Goal: Task Accomplishment & Management: Use online tool/utility

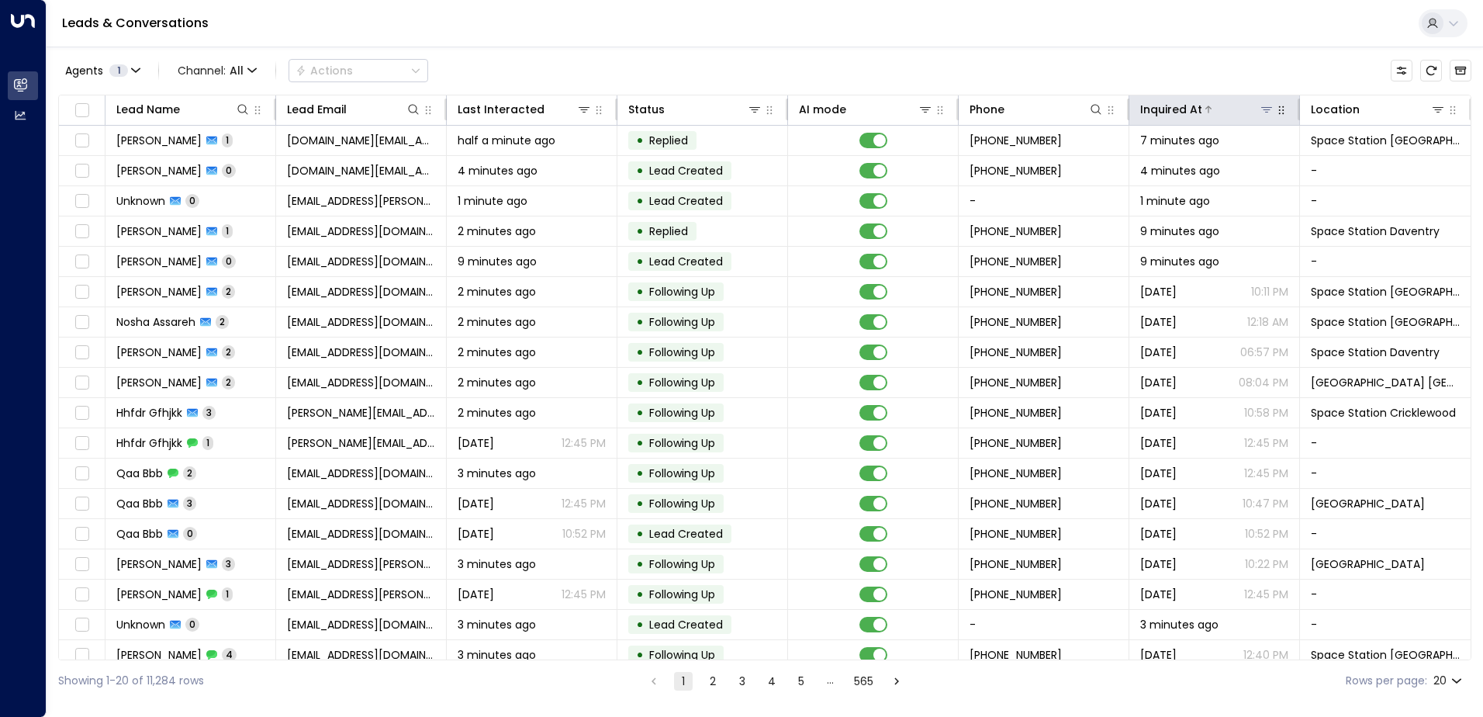
click at [1261, 108] on icon at bounding box center [1266, 109] width 11 height 5
click at [1229, 52] on div "Agents 1 Channel: All Actions Lead Name Lead Email Last Interacted Status AI mo…" at bounding box center [764, 374] width 1413 height 655
click at [1265, 113] on icon at bounding box center [1266, 109] width 12 height 12
click at [1258, 58] on div "Agents 1 Channel: All Actions" at bounding box center [764, 70] width 1413 height 33
click at [1432, 116] on button at bounding box center [1438, 110] width 16 height 16
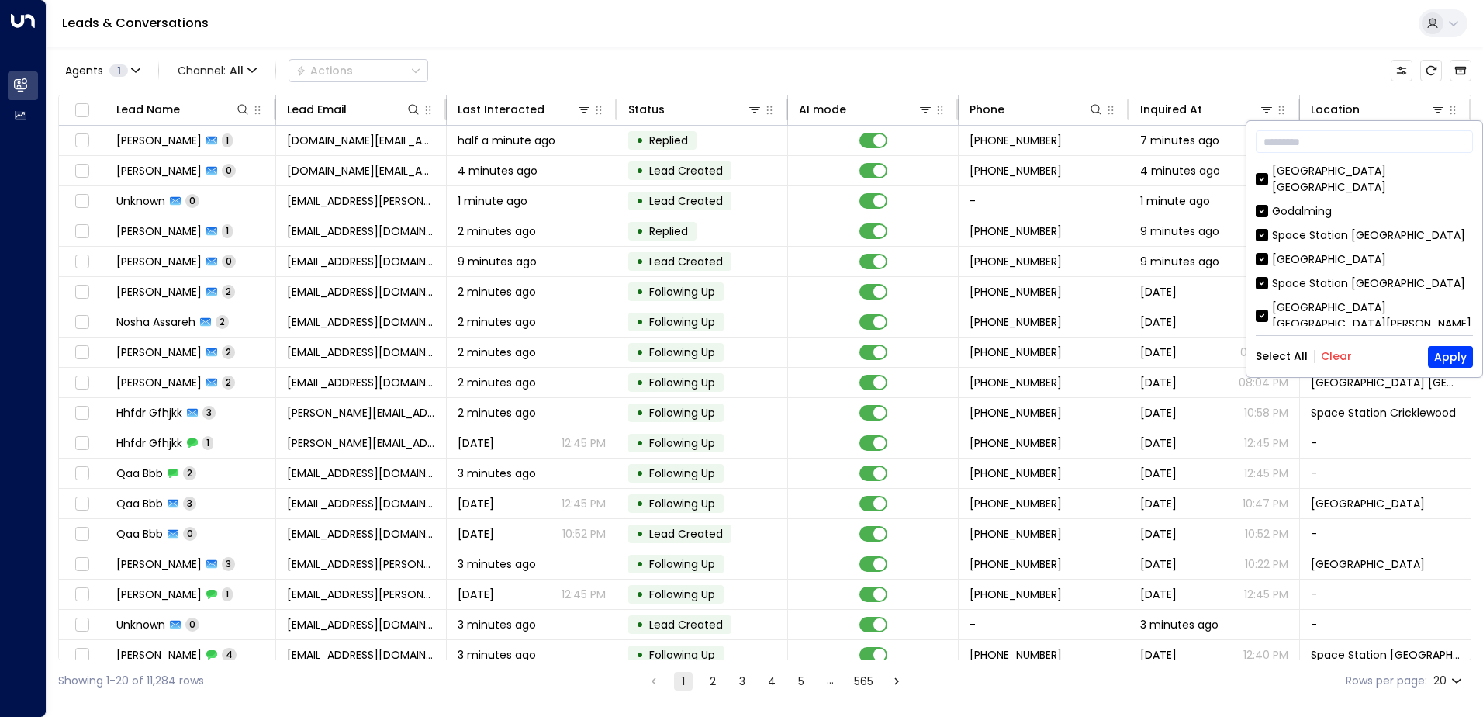
click at [1326, 351] on button "Clear" at bounding box center [1336, 356] width 31 height 12
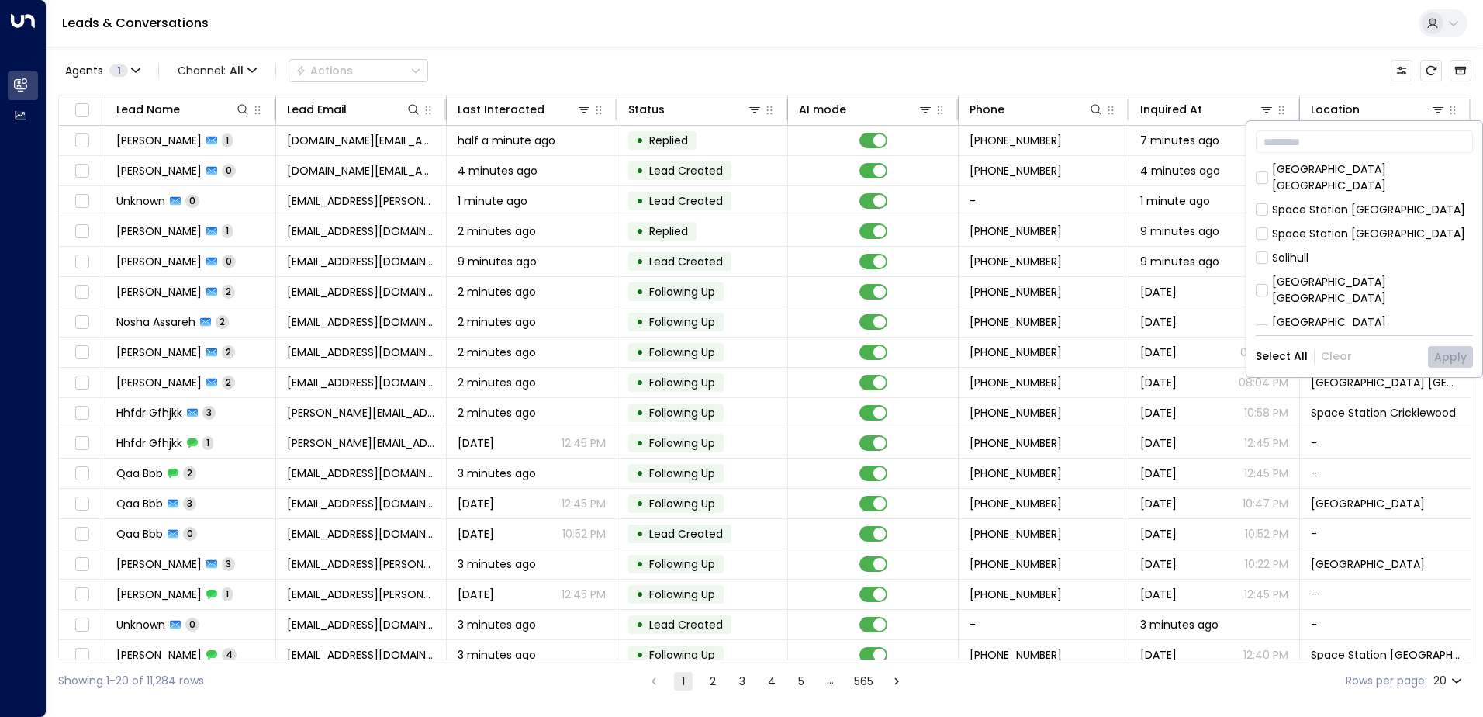
scroll to position [388, 0]
click at [1297, 273] on div "[GEOGRAPHIC_DATA] [GEOGRAPHIC_DATA]" at bounding box center [1372, 289] width 201 height 33
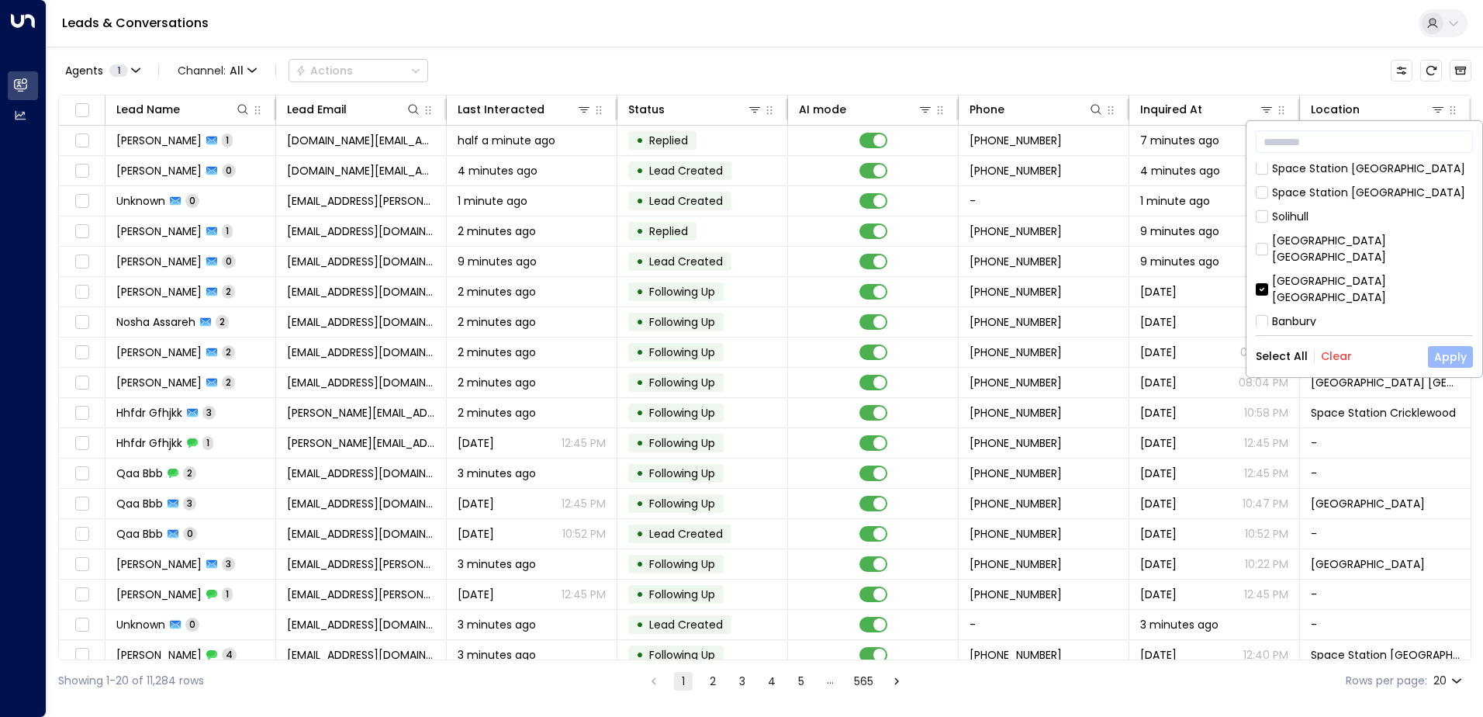
click at [1441, 358] on button "Apply" at bounding box center [1450, 357] width 45 height 22
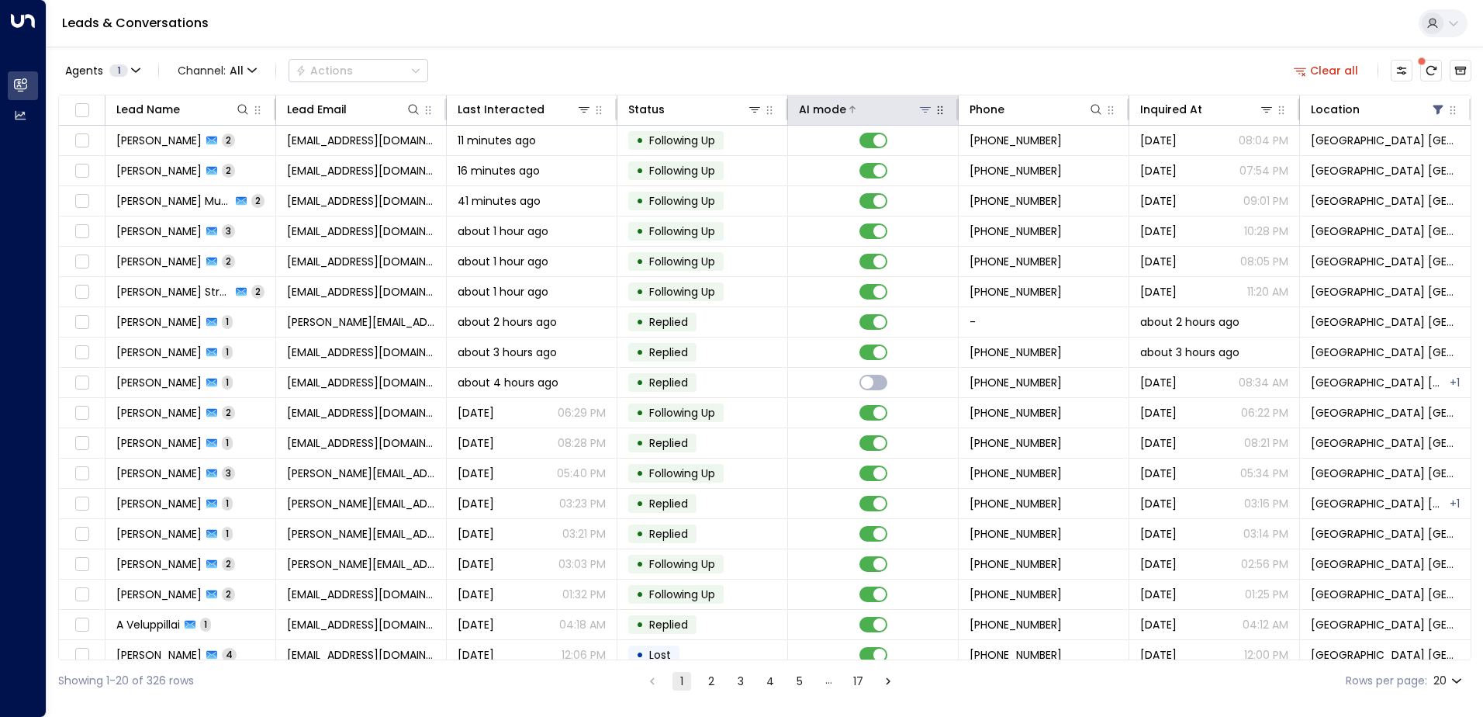
click at [921, 113] on icon at bounding box center [925, 109] width 12 height 12
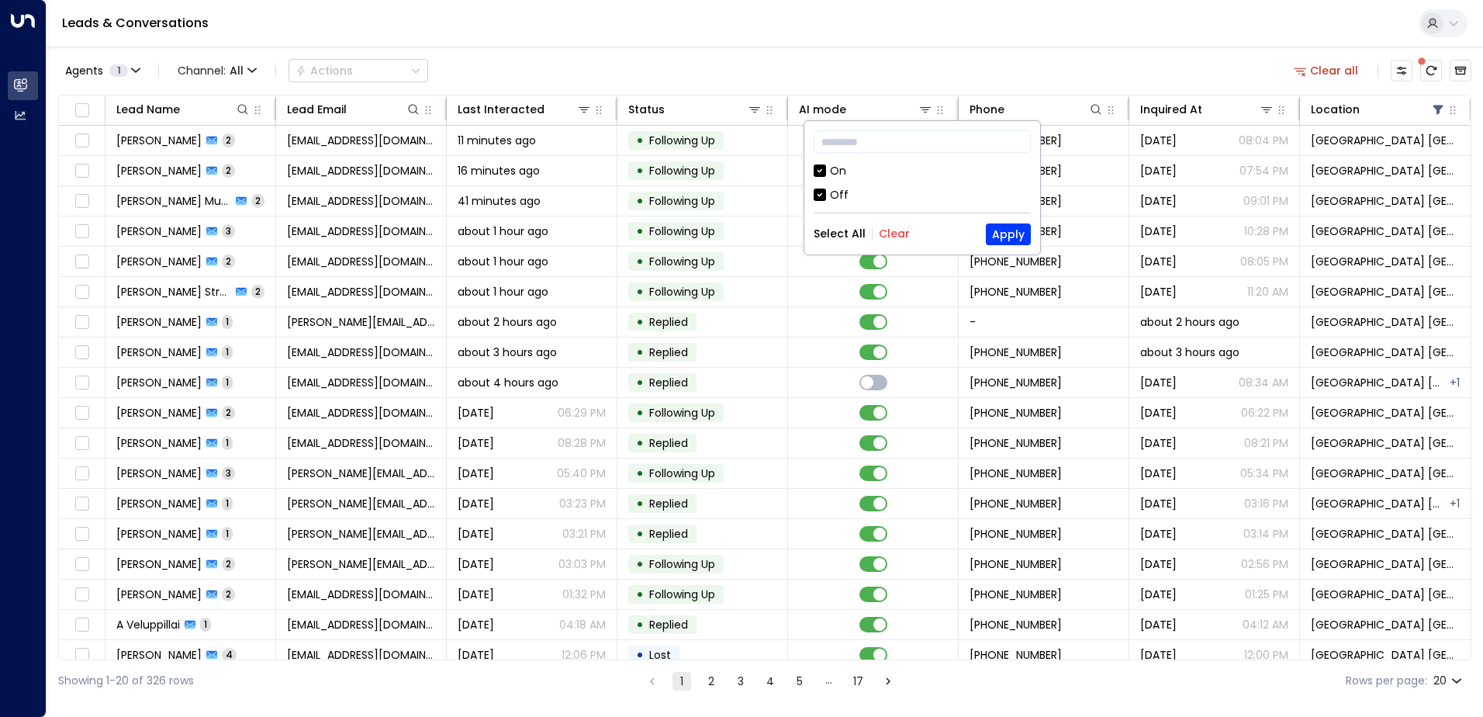
click at [838, 195] on div "Off" at bounding box center [839, 195] width 19 height 16
click at [1015, 235] on button "Apply" at bounding box center [1008, 234] width 45 height 22
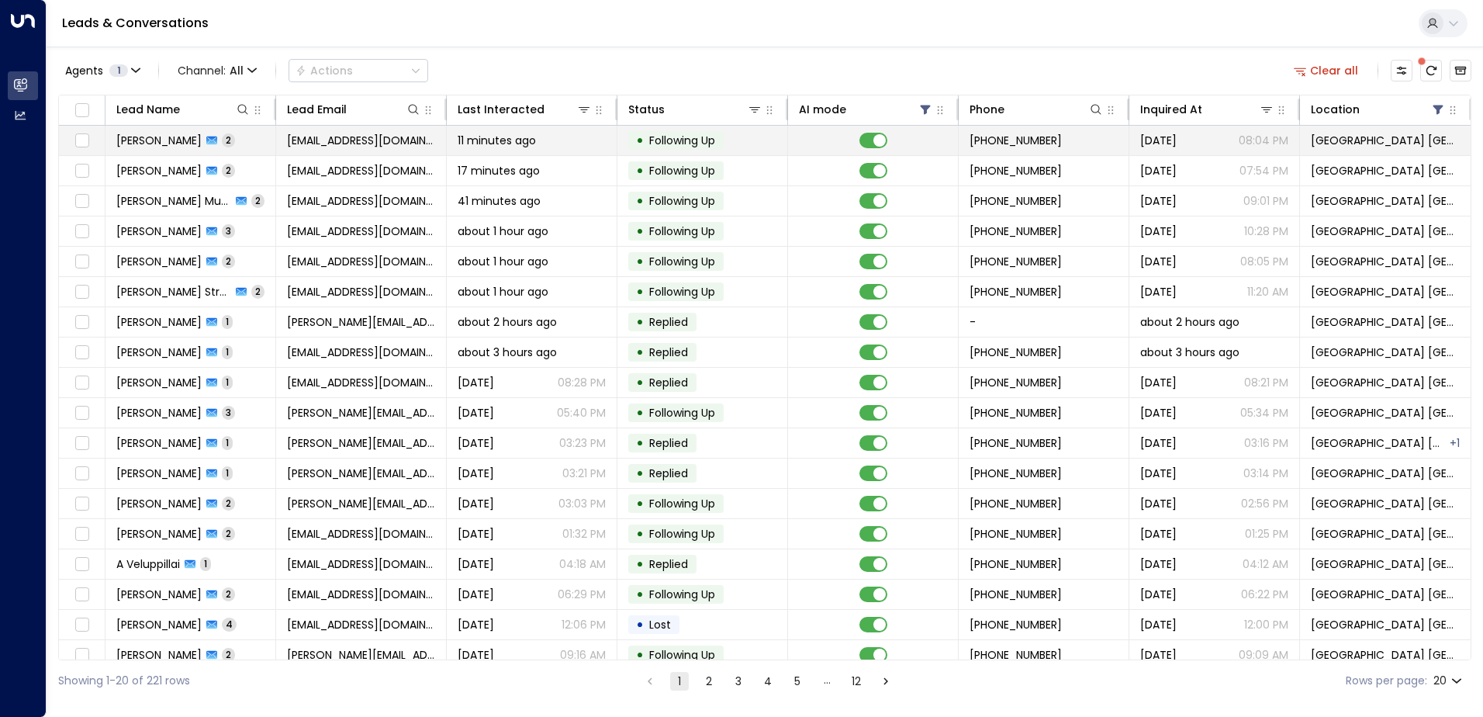
click at [162, 143] on span "[PERSON_NAME]" at bounding box center [158, 141] width 85 height 16
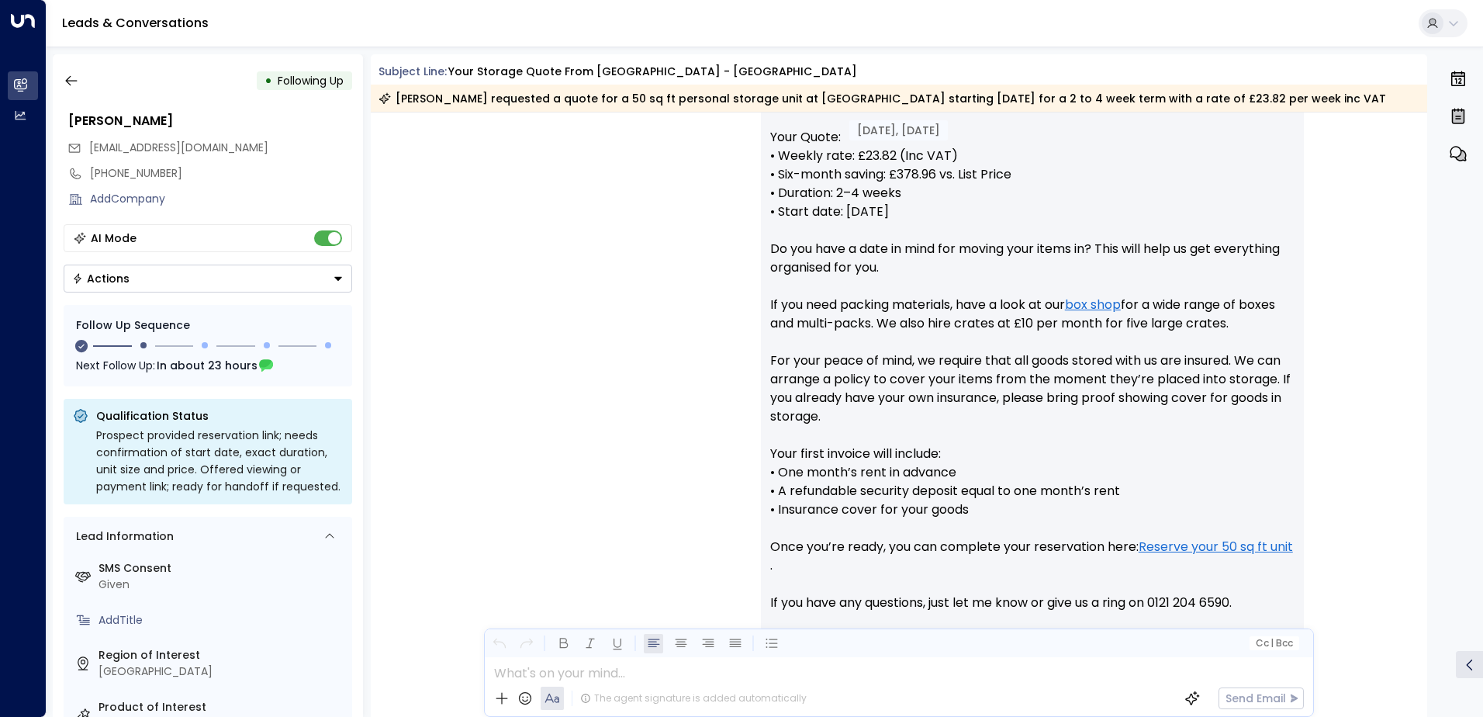
scroll to position [524, 0]
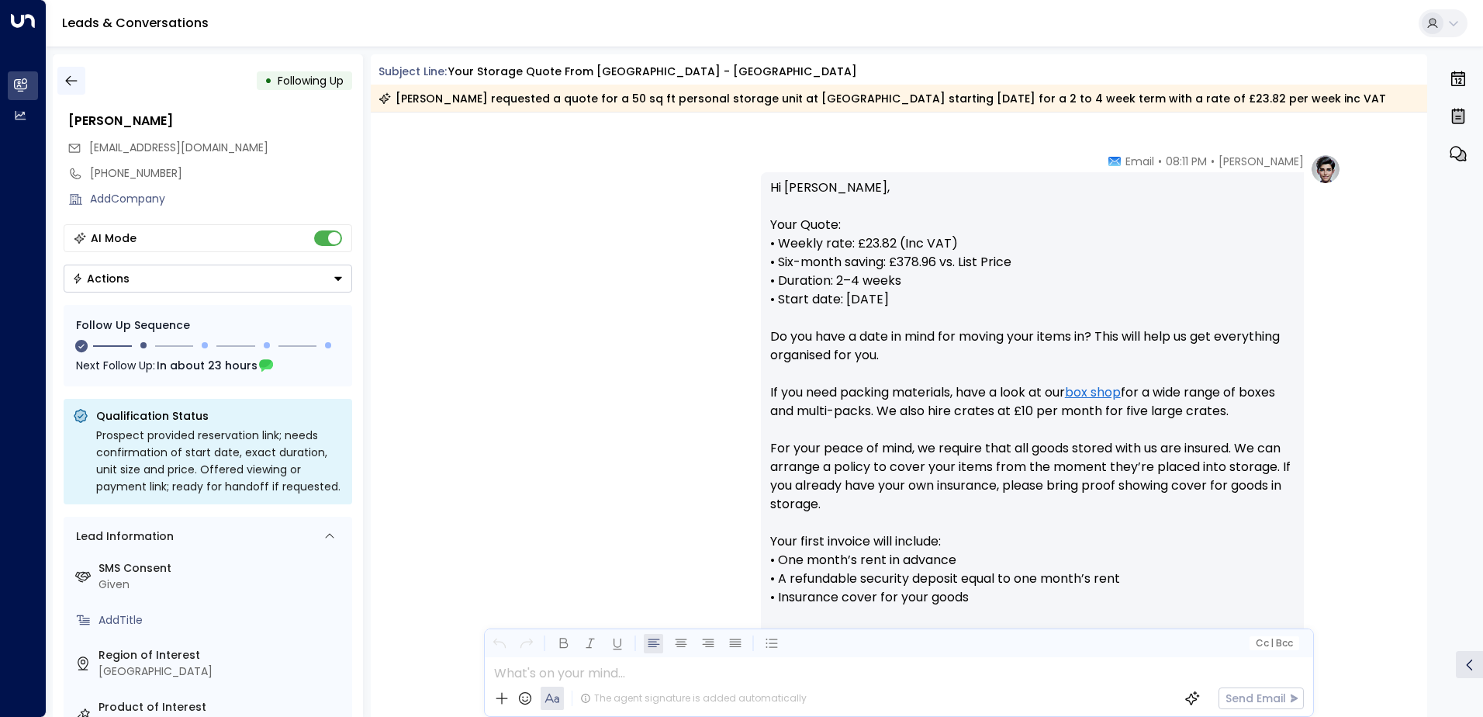
click at [68, 83] on icon "button" at bounding box center [71, 81] width 12 height 10
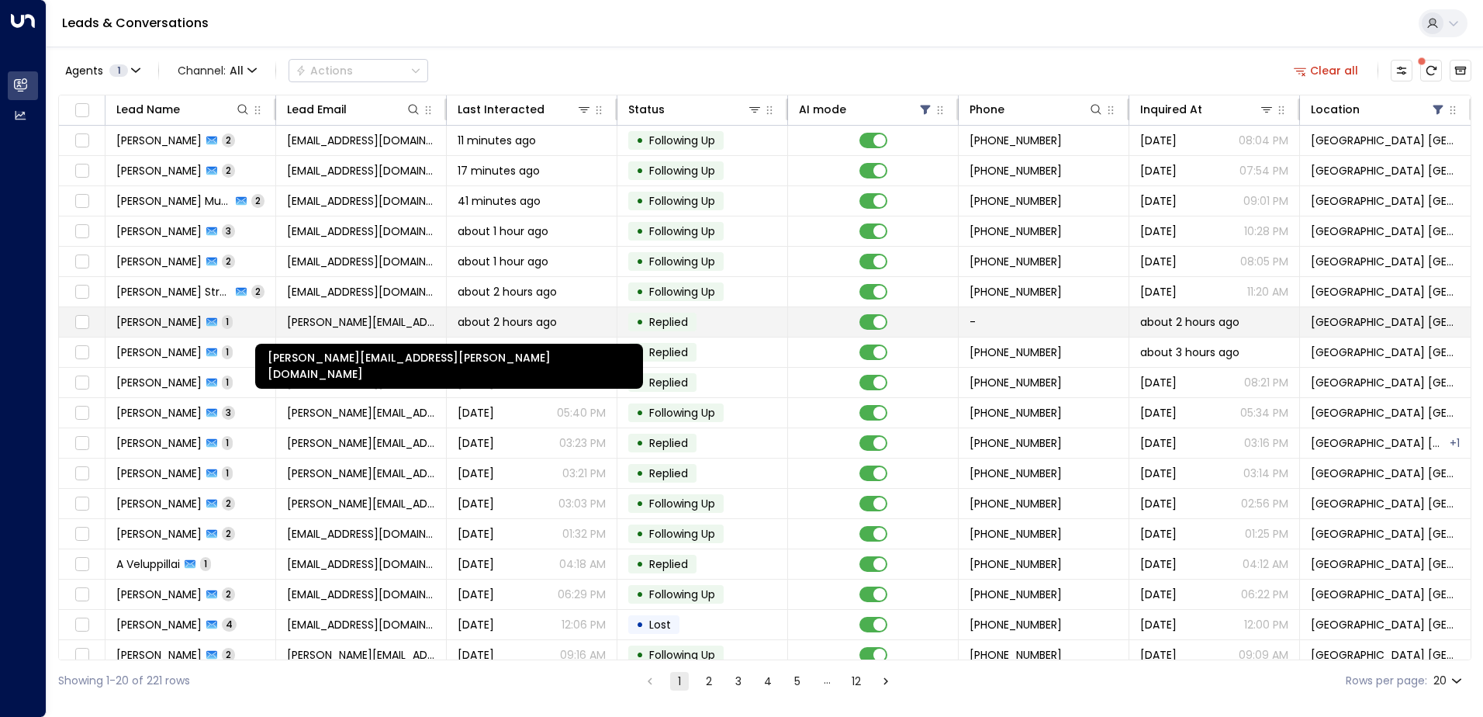
click at [389, 318] on span "[PERSON_NAME][EMAIL_ADDRESS][PERSON_NAME][DOMAIN_NAME]" at bounding box center [361, 322] width 148 height 16
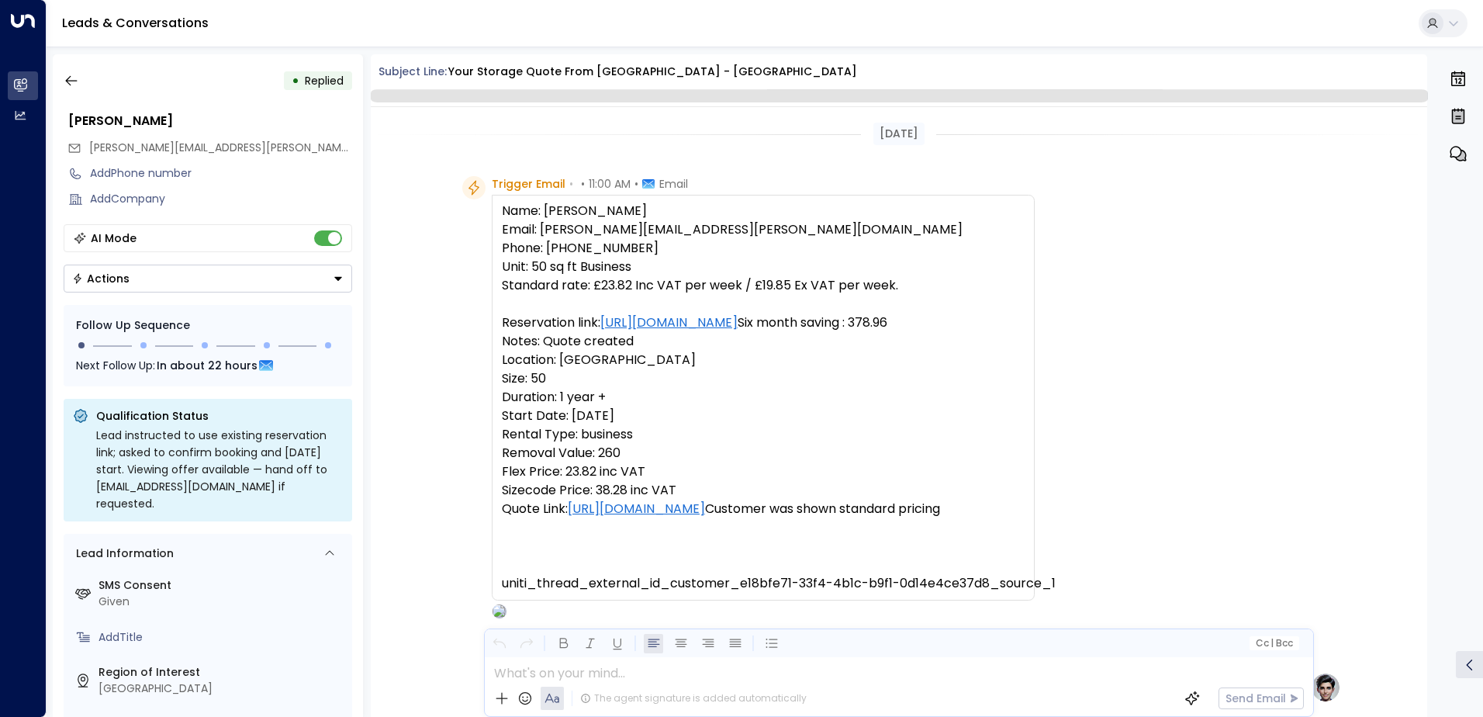
scroll to position [830, 0]
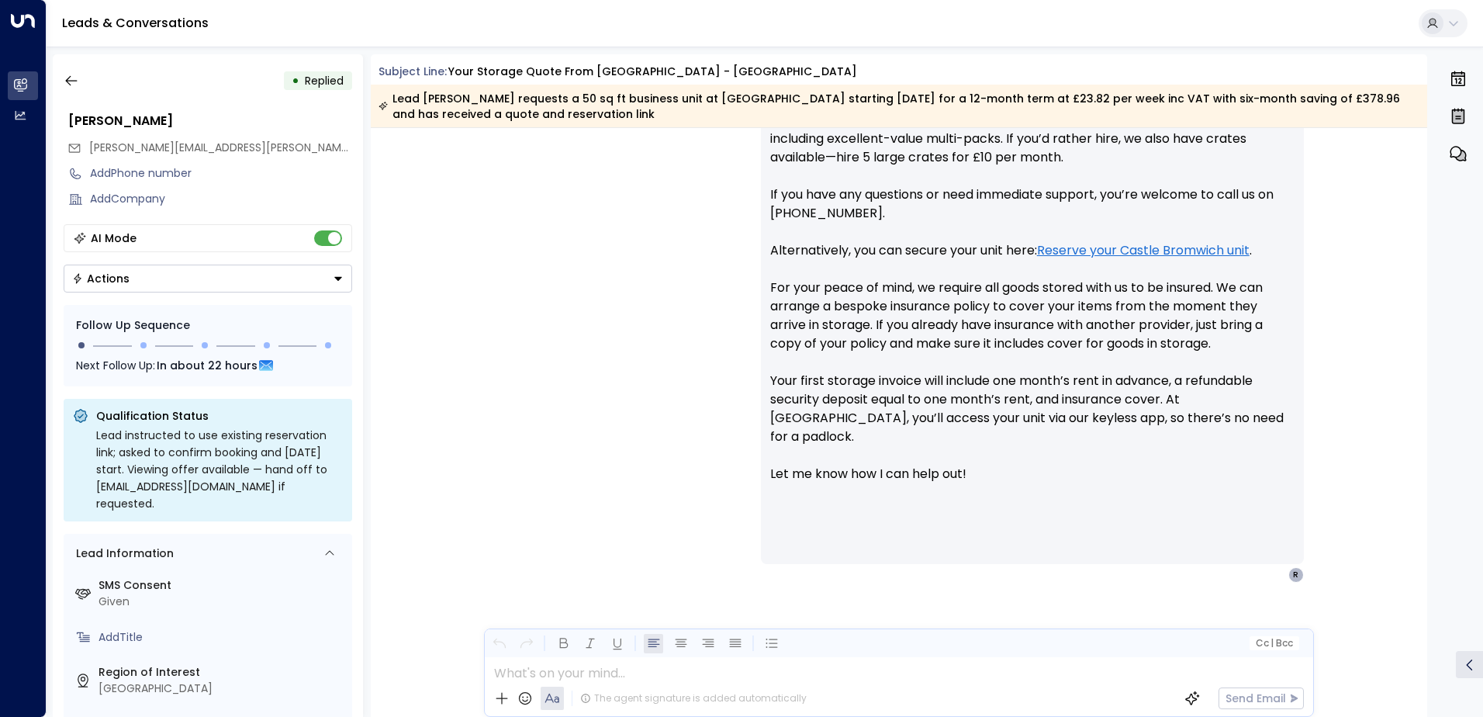
click at [105, 275] on div "Actions" at bounding box center [100, 278] width 57 height 14
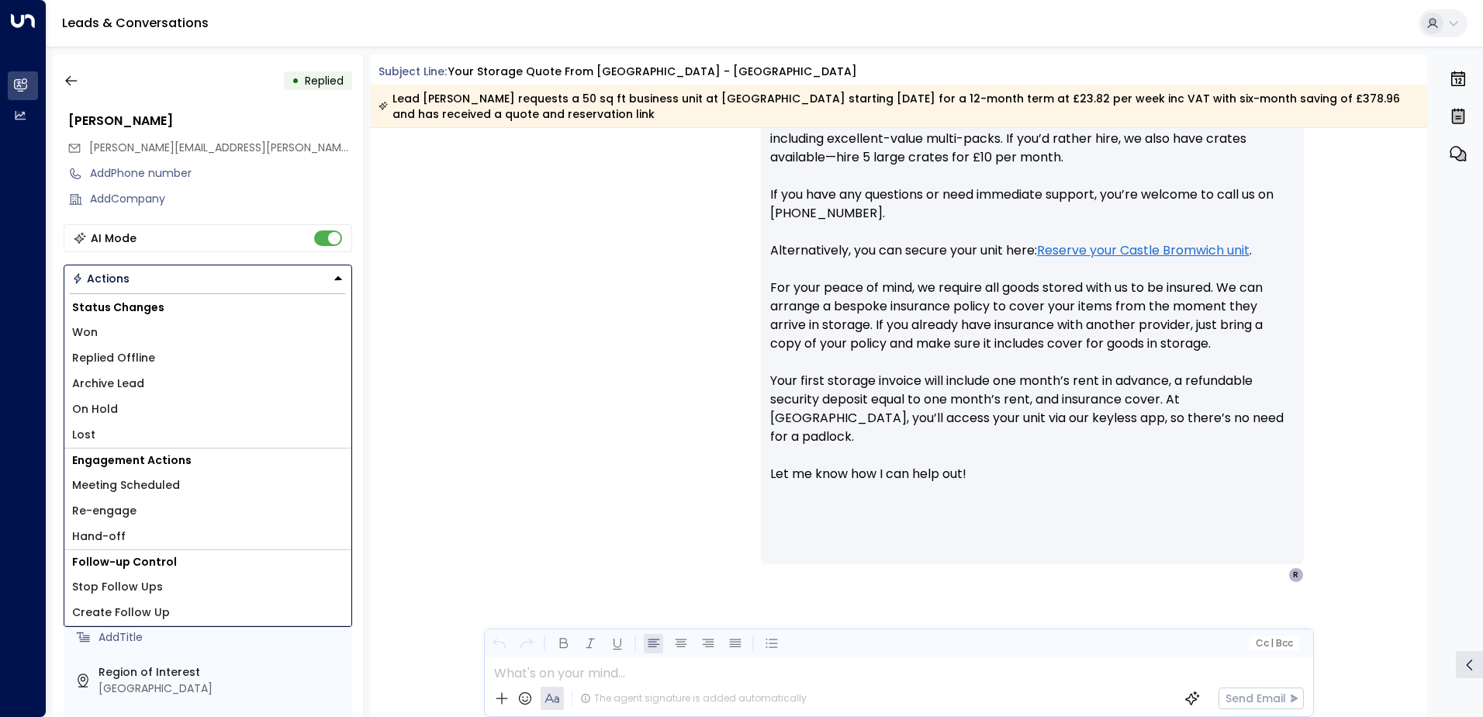
click at [105, 436] on li "Lost" at bounding box center [207, 435] width 287 height 26
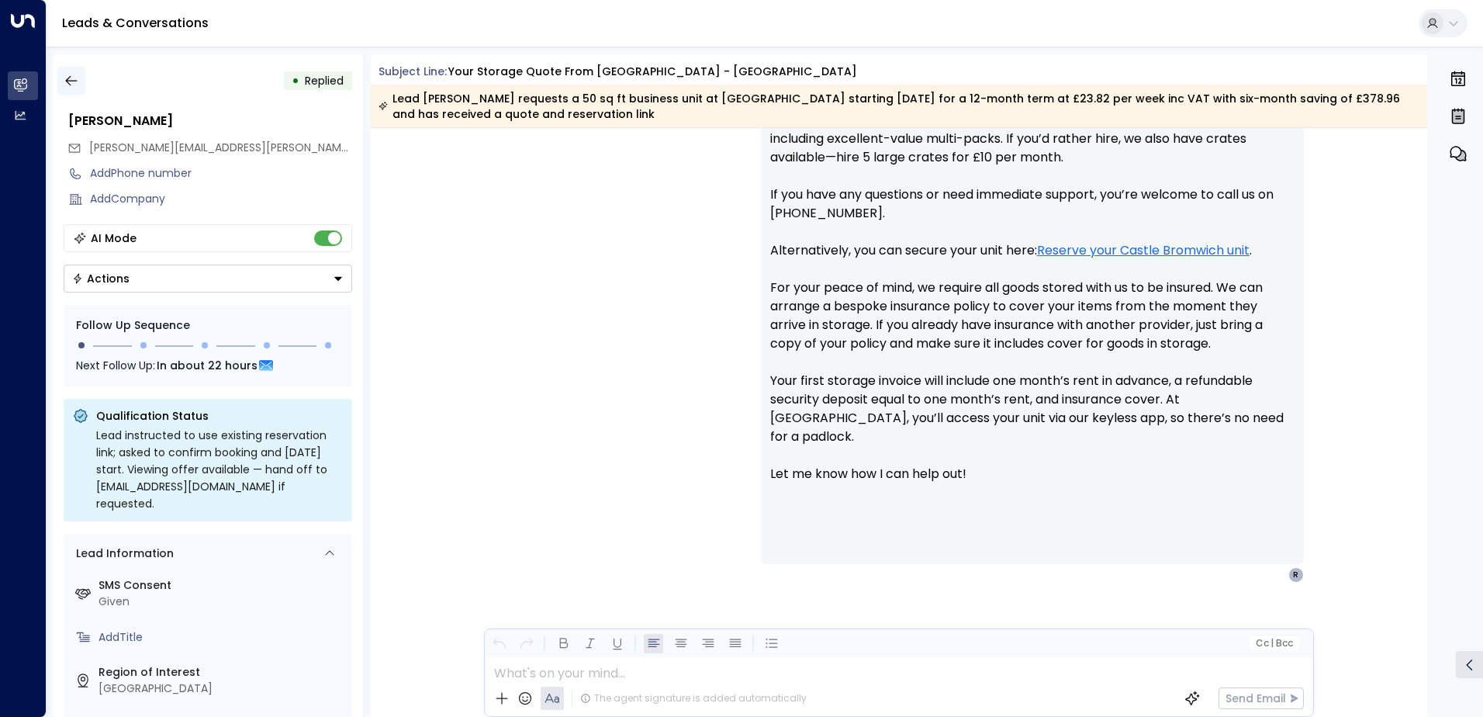
click at [78, 82] on icon "button" at bounding box center [72, 81] width 16 height 16
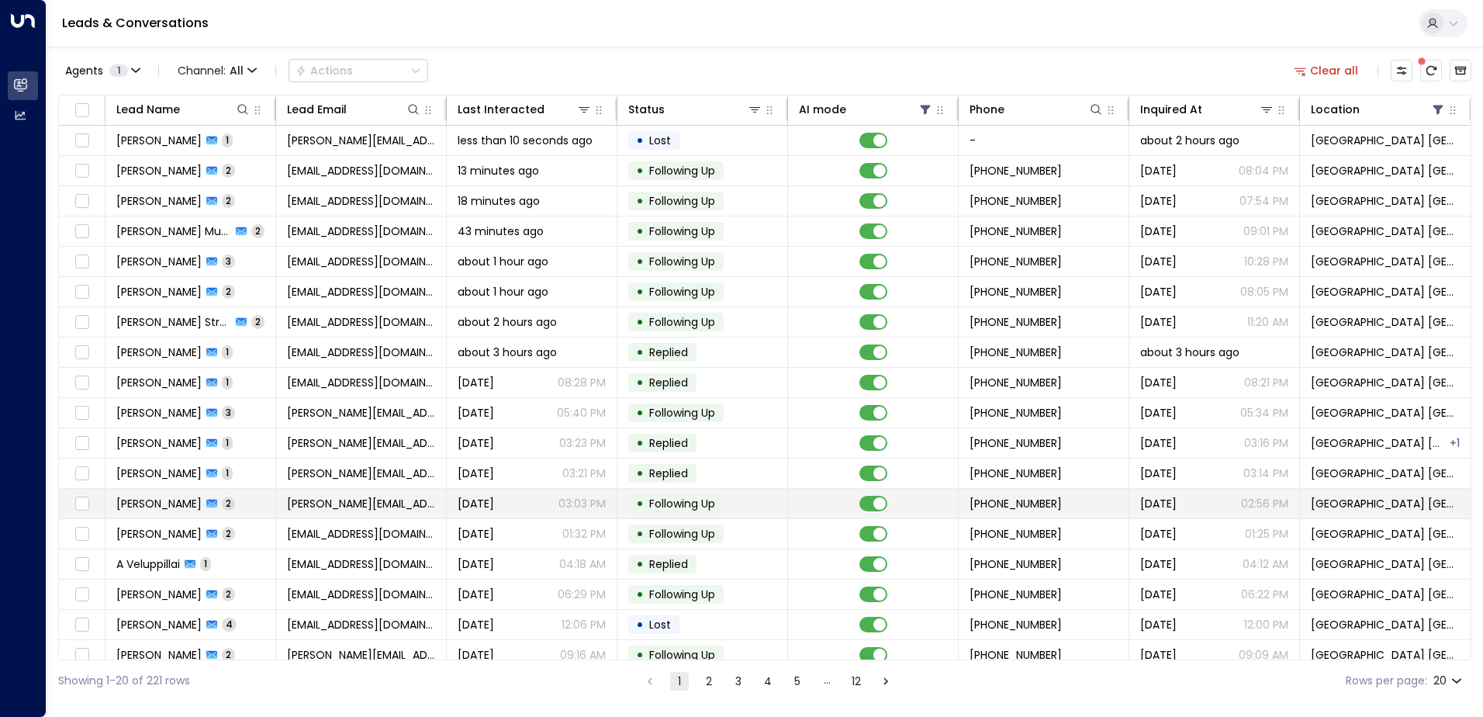
click at [375, 499] on td "[PERSON_NAME][EMAIL_ADDRESS][DOMAIN_NAME]" at bounding box center [361, 503] width 171 height 29
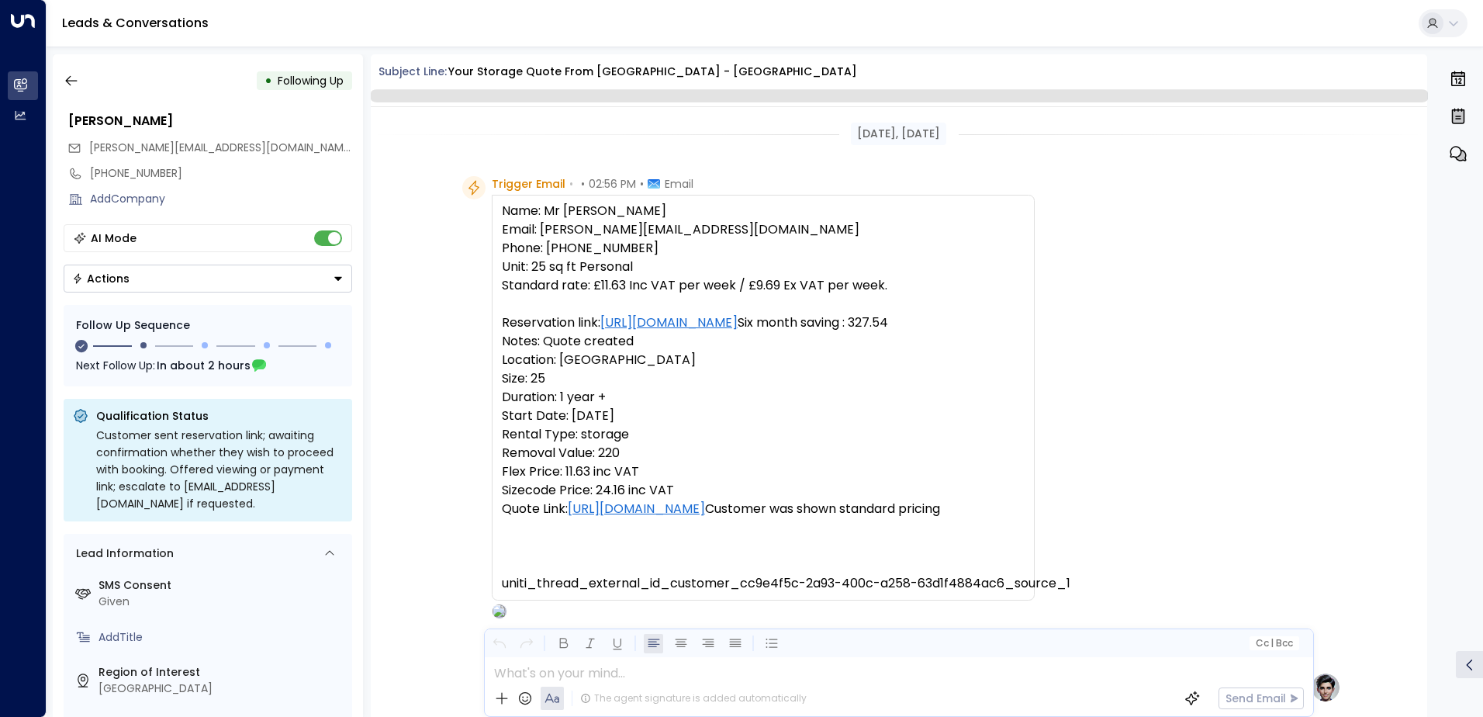
scroll to position [1150, 0]
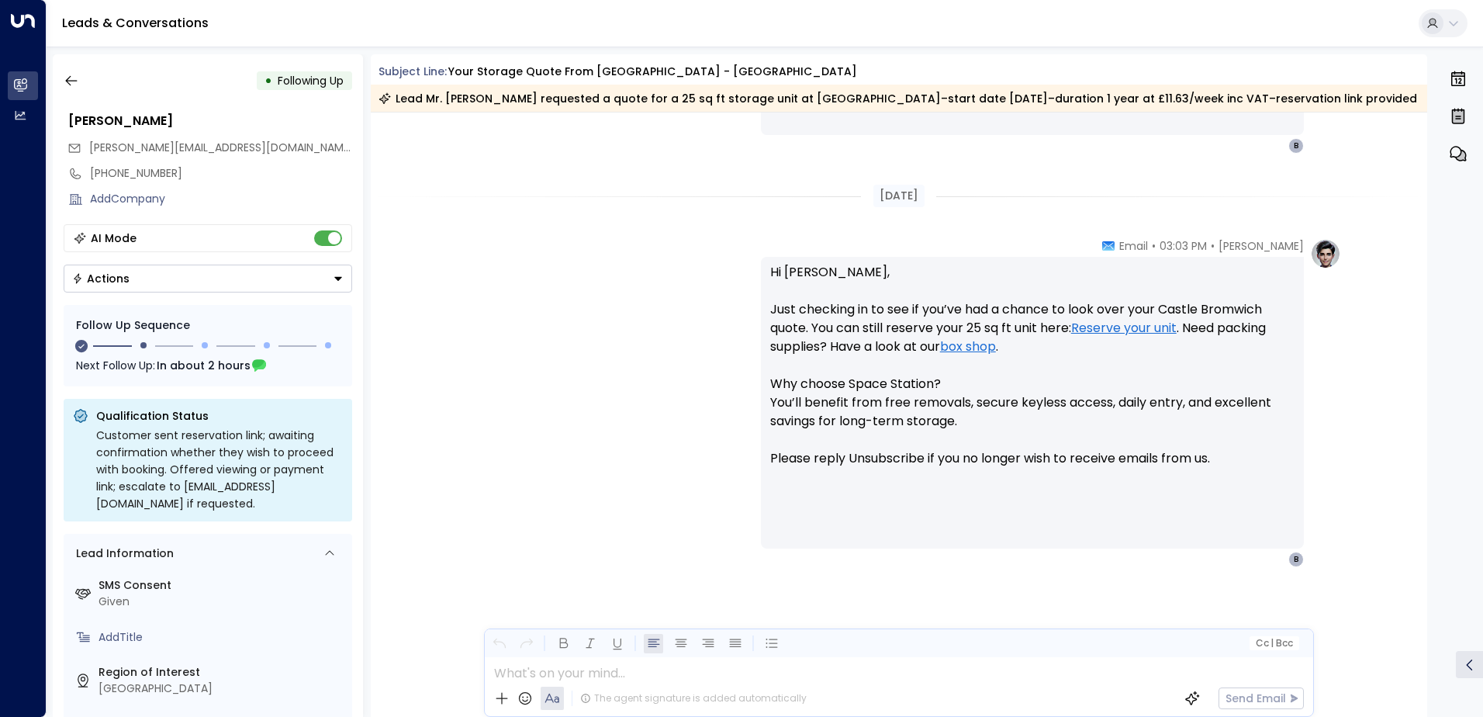
click at [102, 279] on div "Actions" at bounding box center [100, 278] width 57 height 14
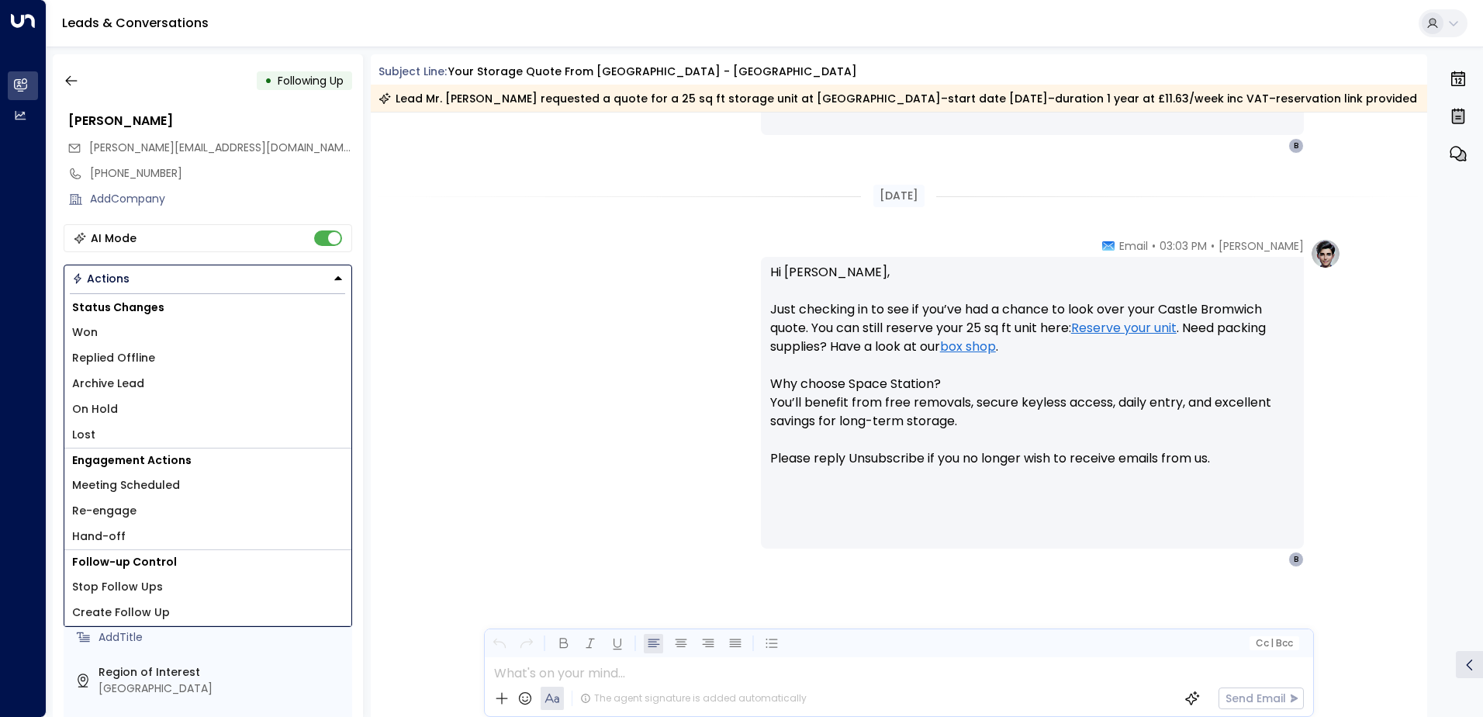
click at [101, 430] on li "Lost" at bounding box center [207, 435] width 287 height 26
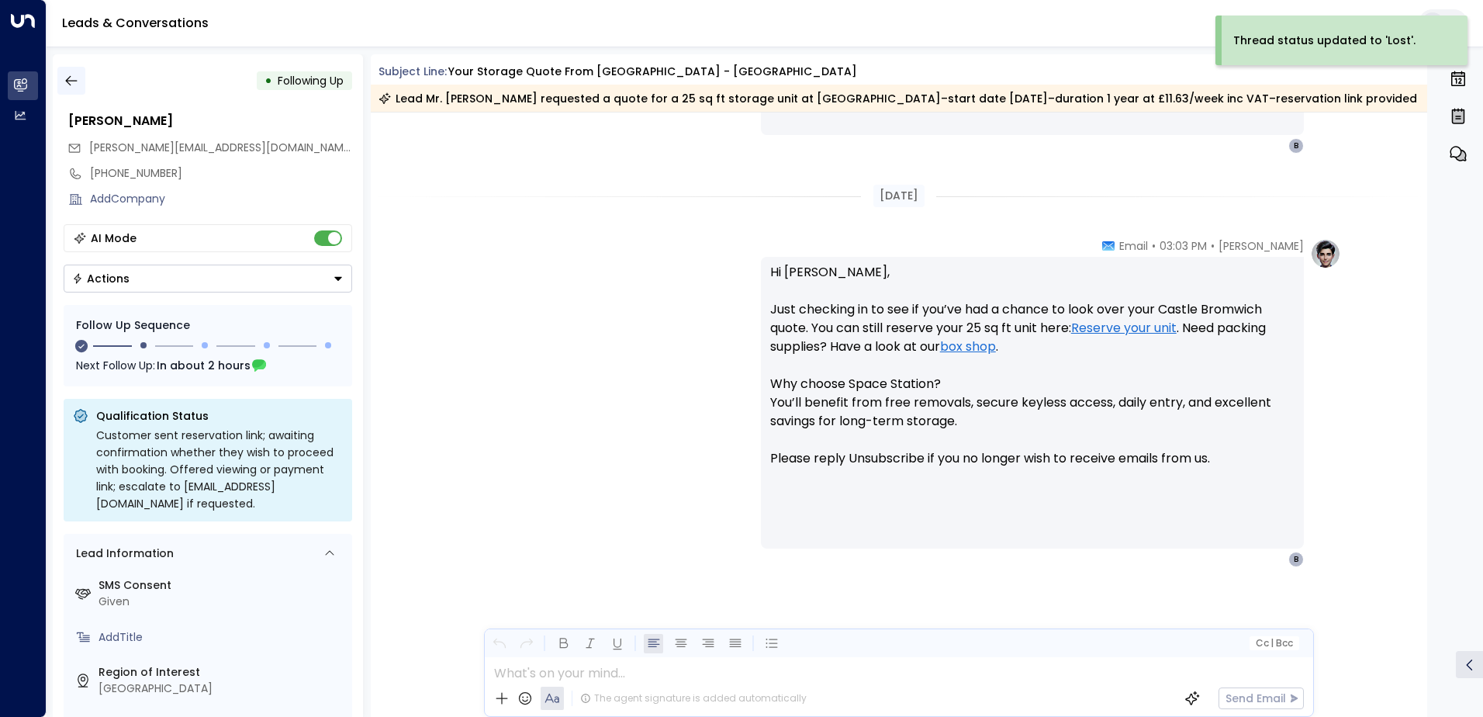
click at [76, 78] on icon "button" at bounding box center [72, 81] width 16 height 16
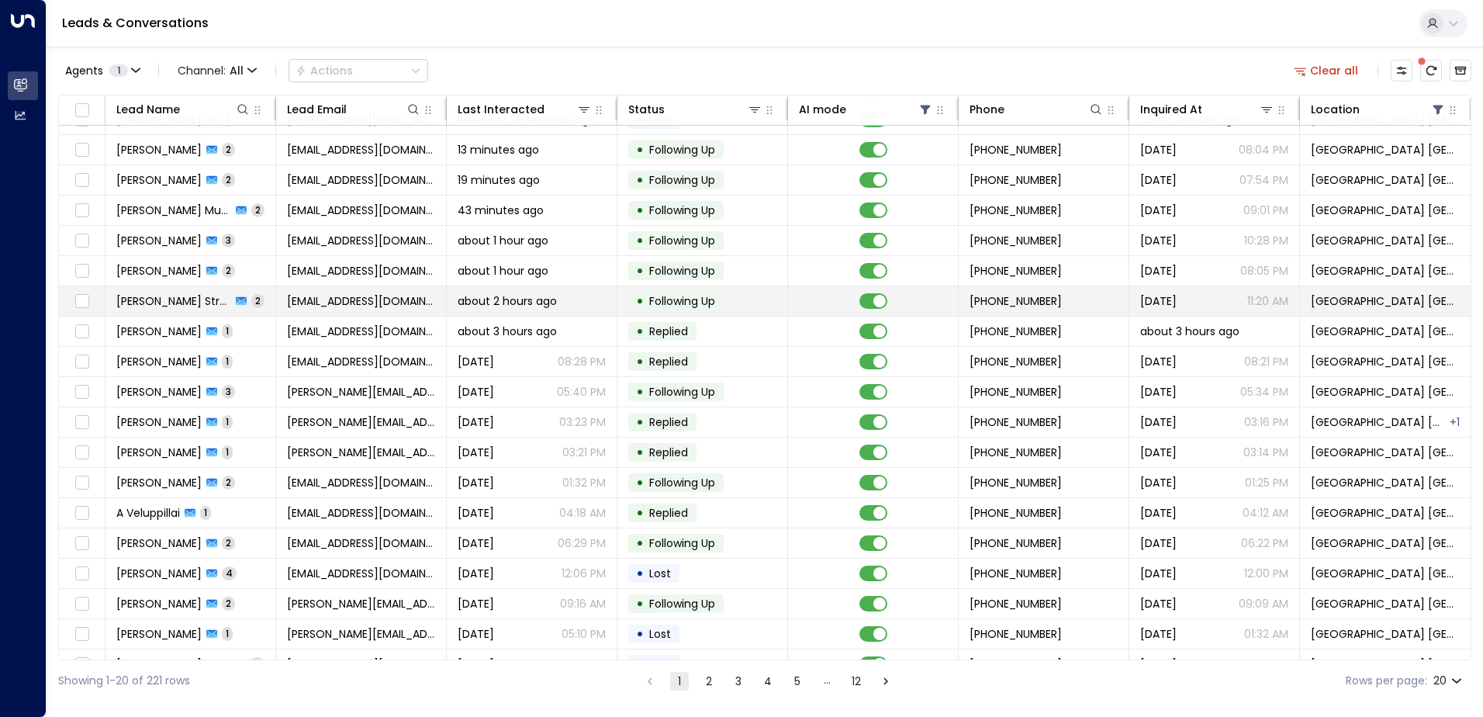
scroll to position [76, 0]
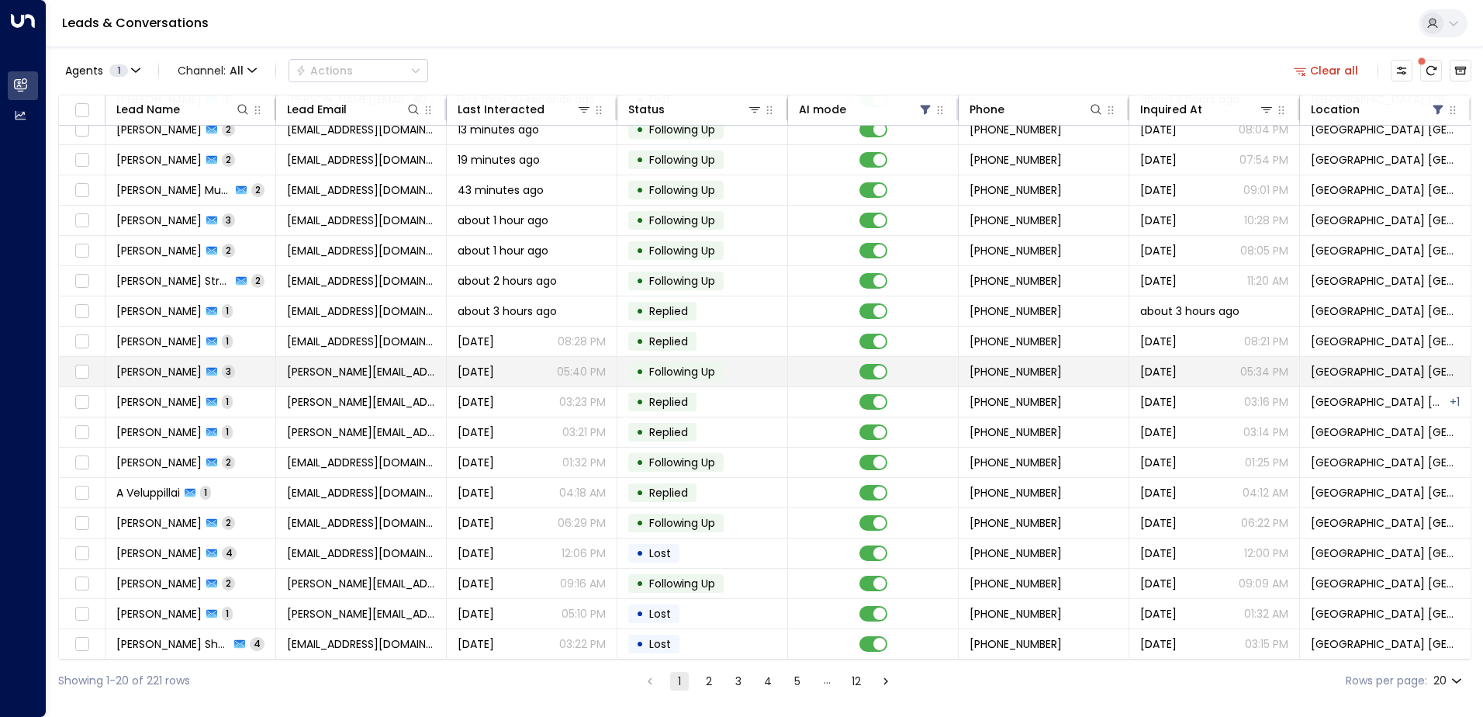
click at [447, 364] on td "[DATE] 05:40 PM" at bounding box center [532, 371] width 171 height 29
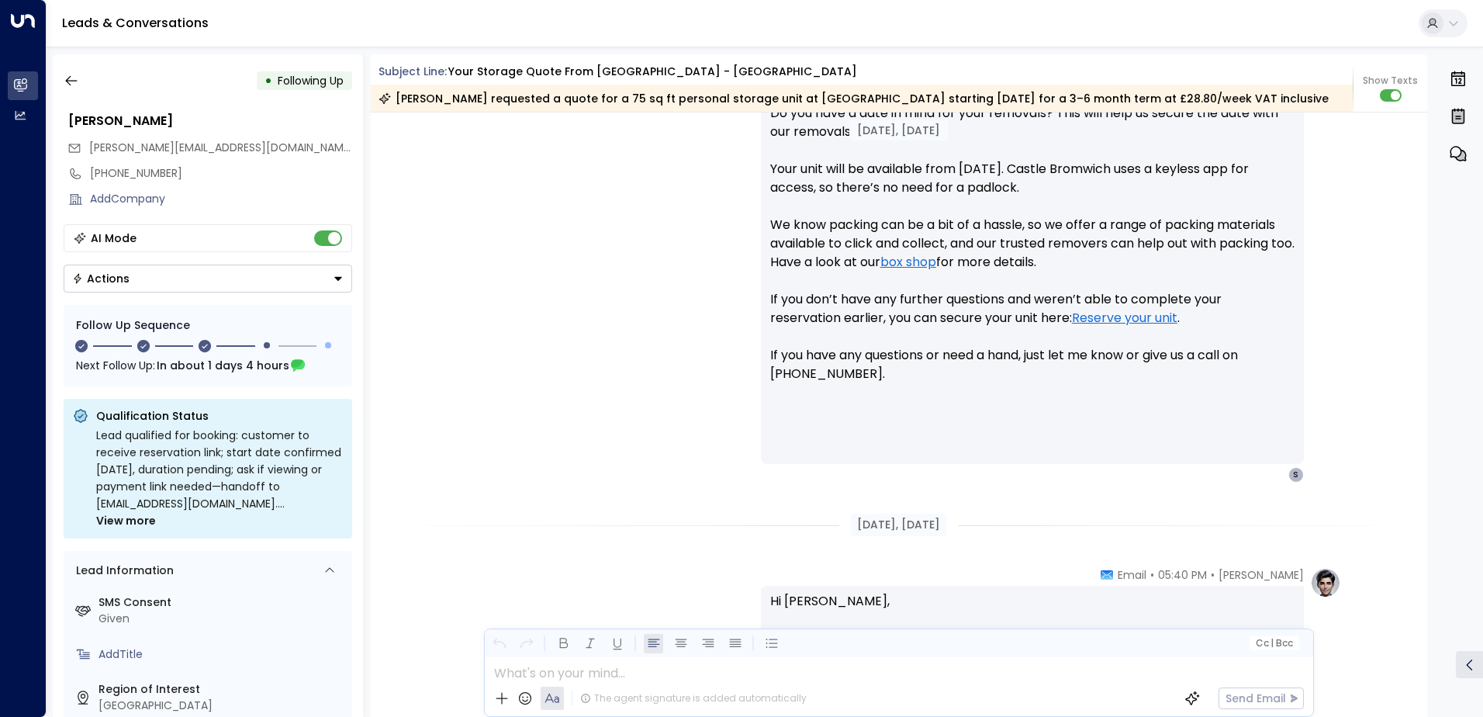
scroll to position [539, 0]
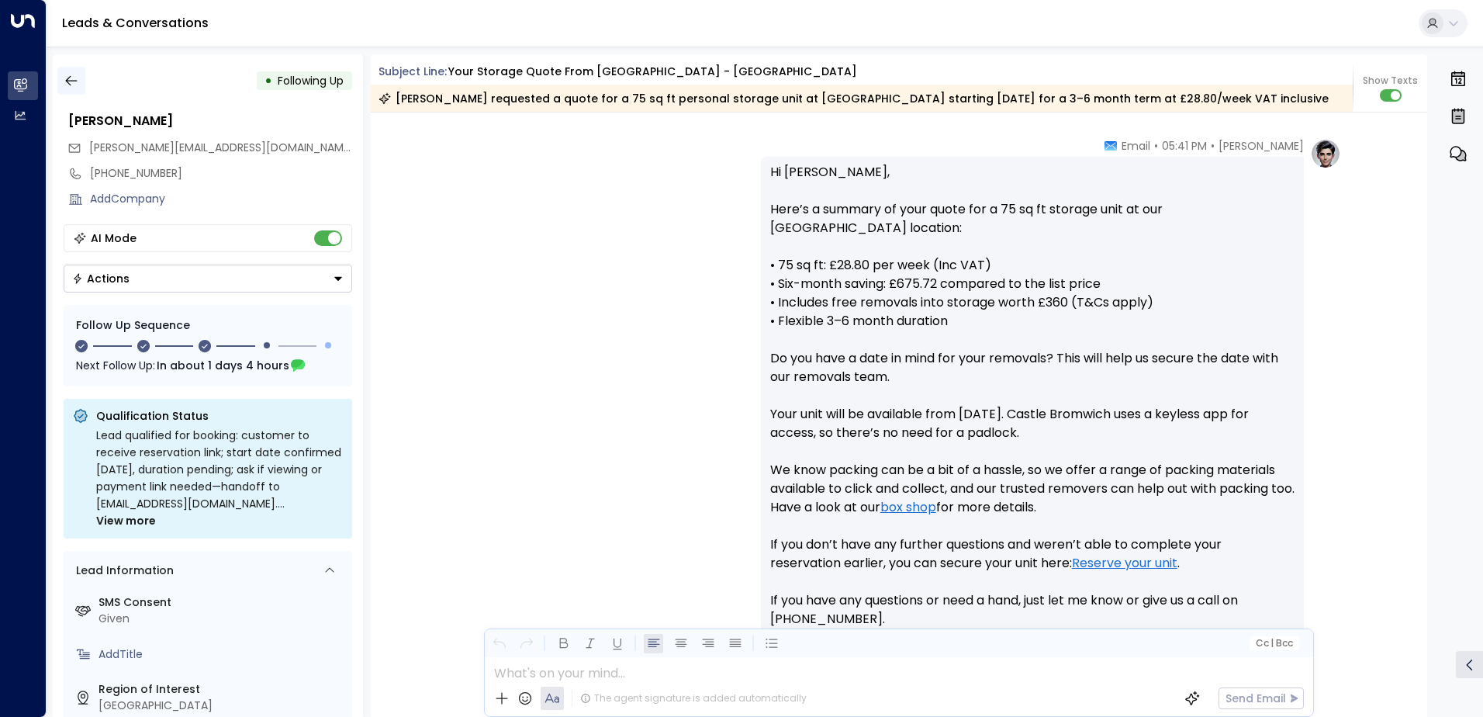
click at [81, 75] on button "button" at bounding box center [71, 81] width 28 height 28
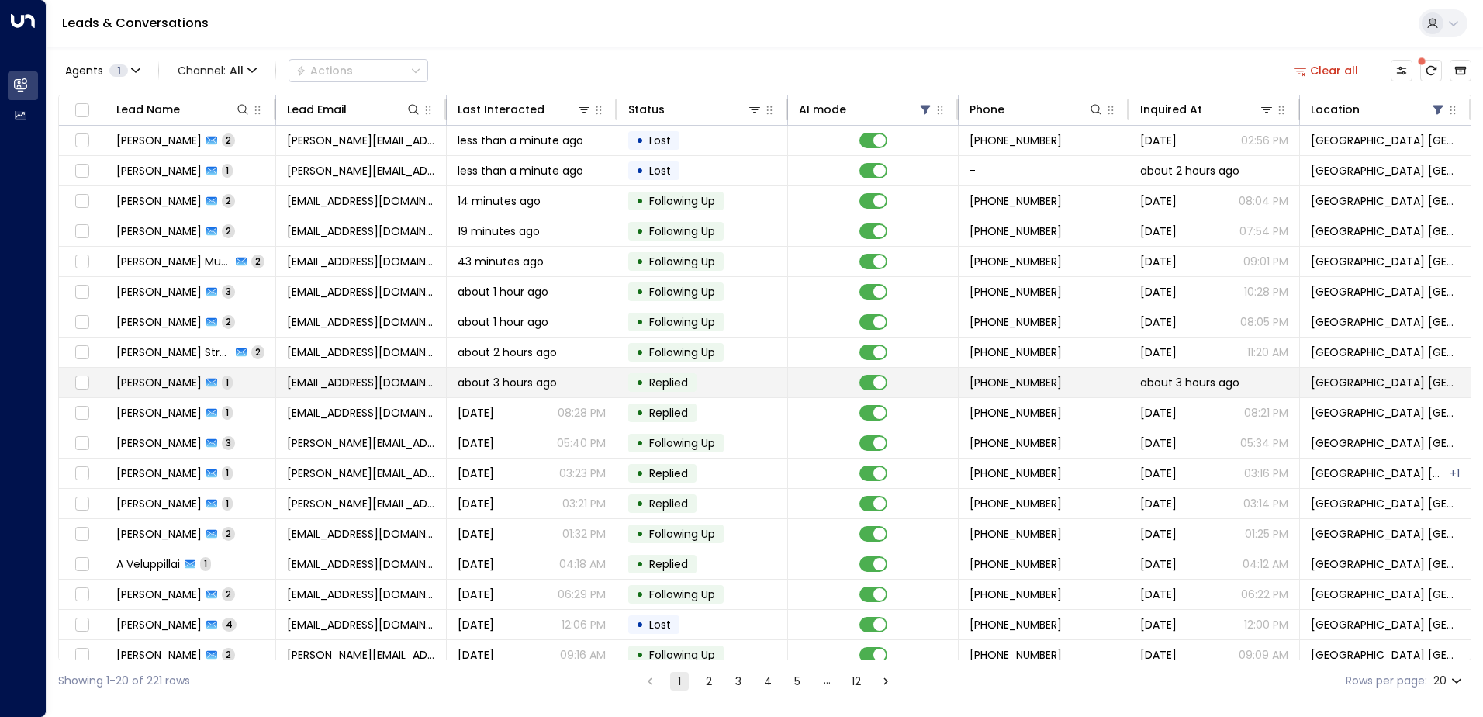
scroll to position [76, 0]
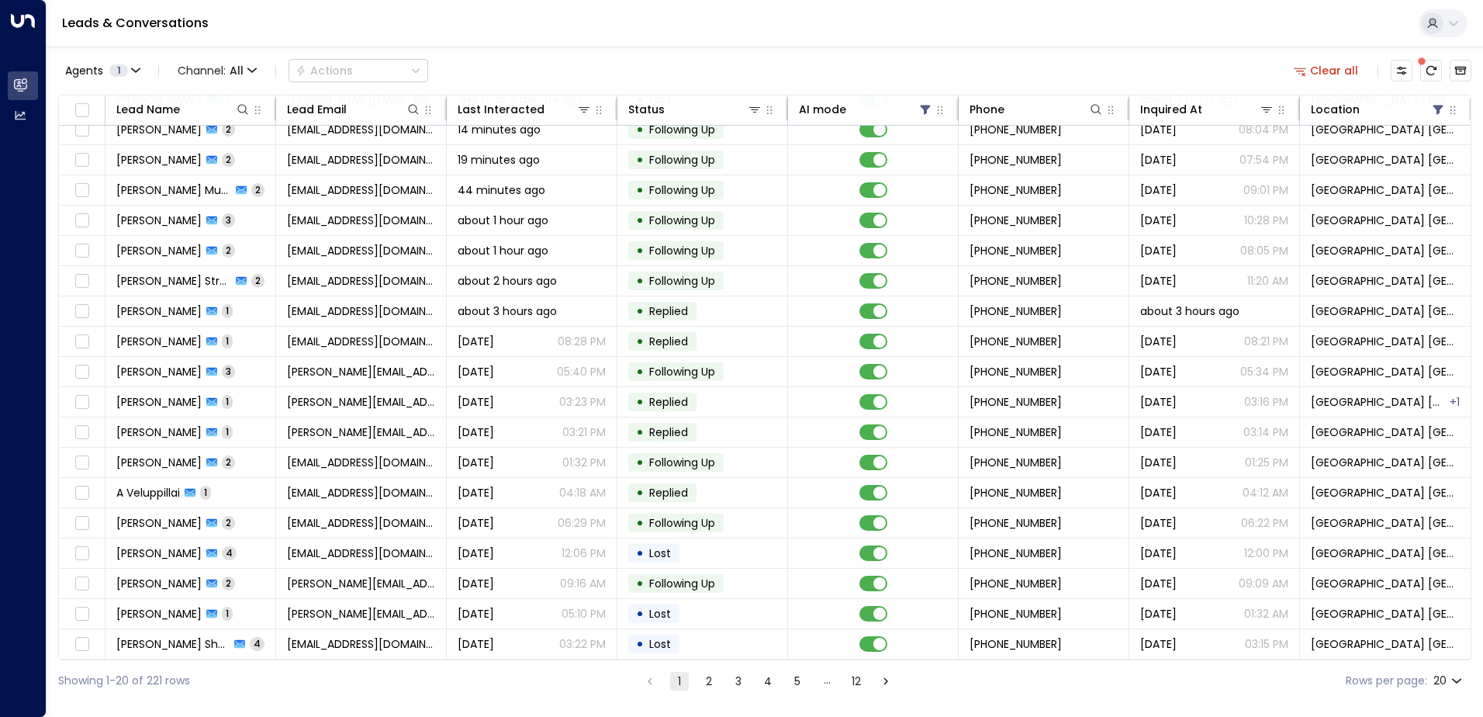
click at [710, 676] on button "2" at bounding box center [709, 681] width 19 height 19
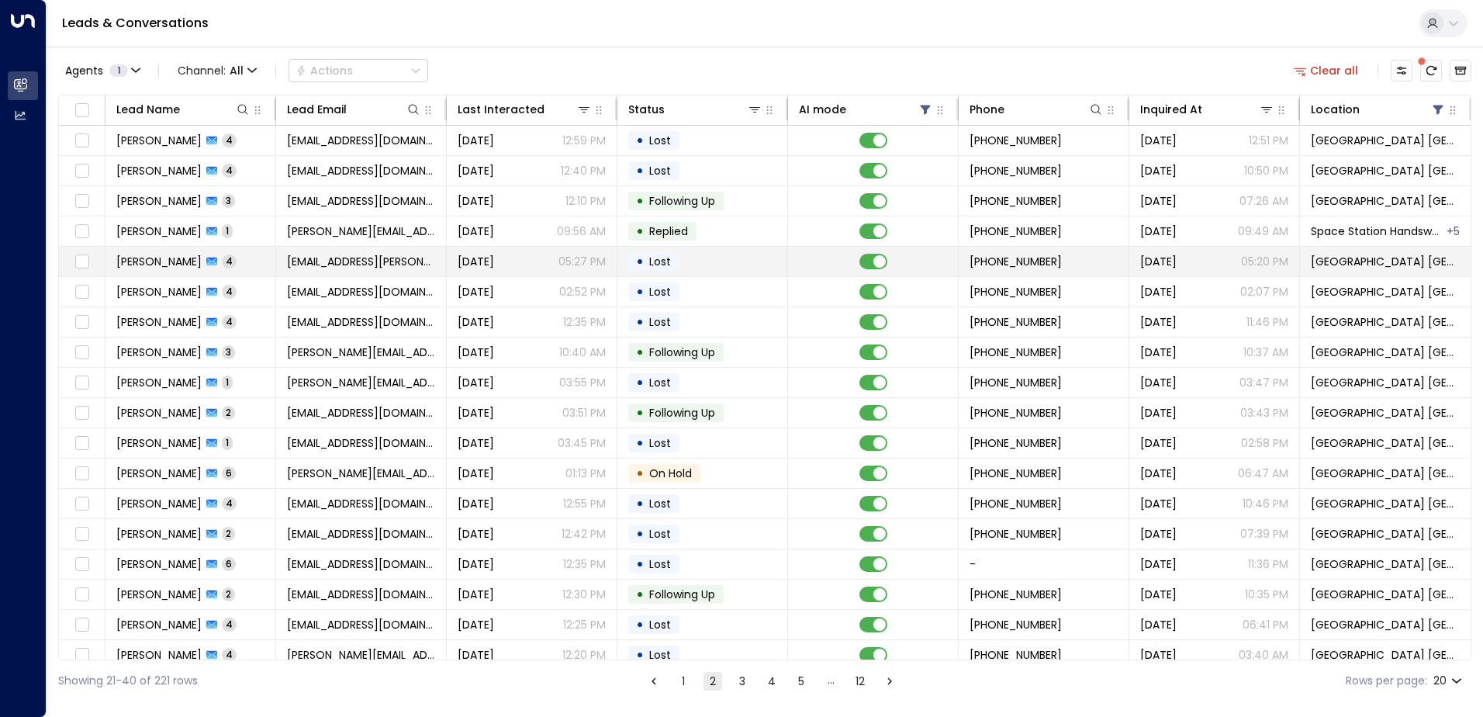
click at [499, 251] on td "[DATE] 05:27 PM" at bounding box center [532, 261] width 171 height 29
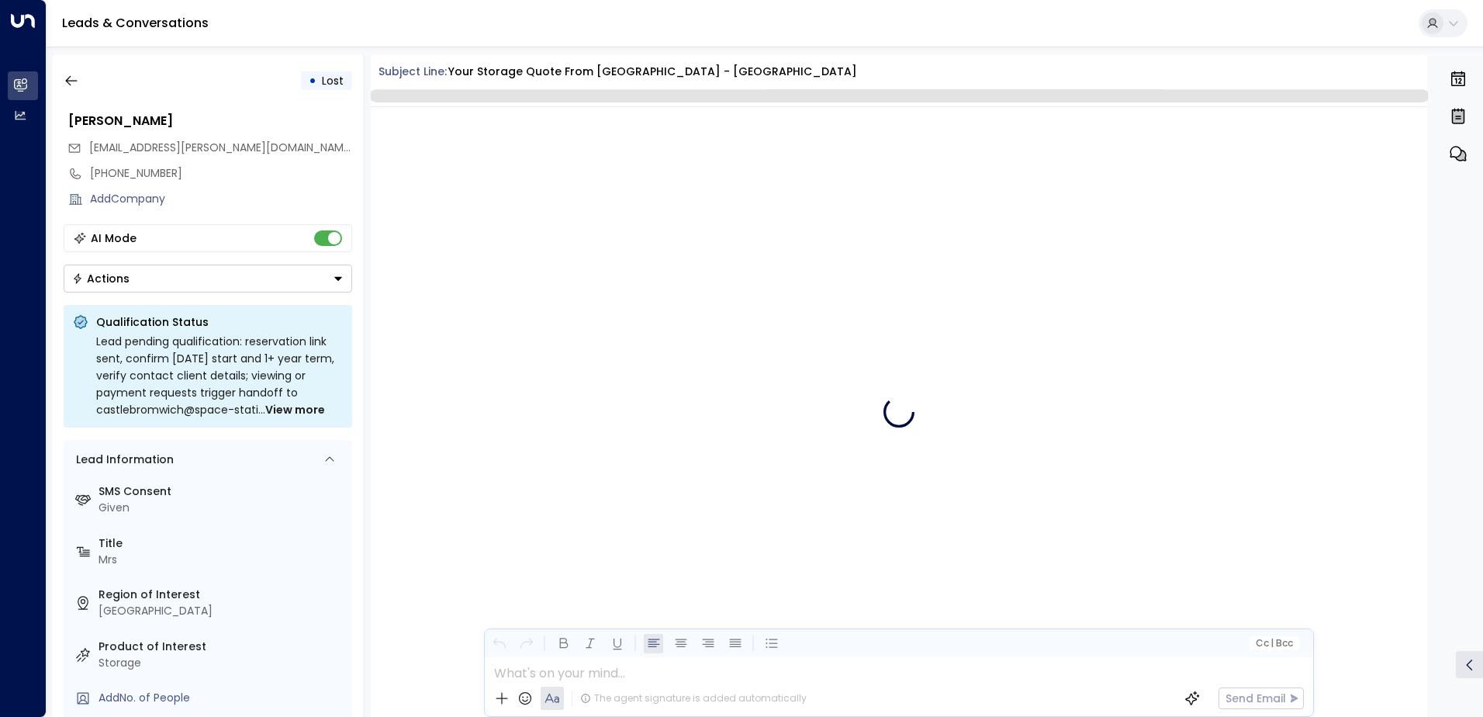
scroll to position [3170, 0]
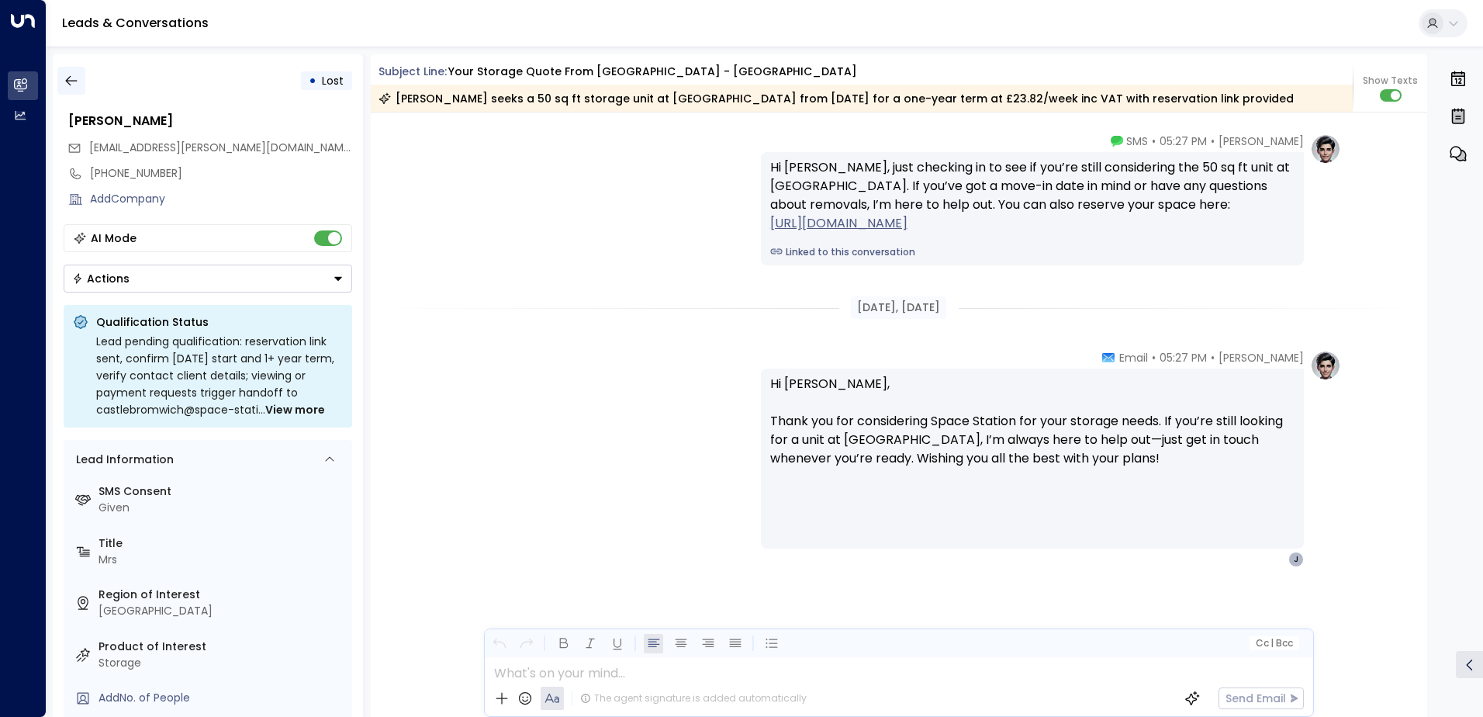
click at [75, 81] on icon "button" at bounding box center [72, 81] width 16 height 16
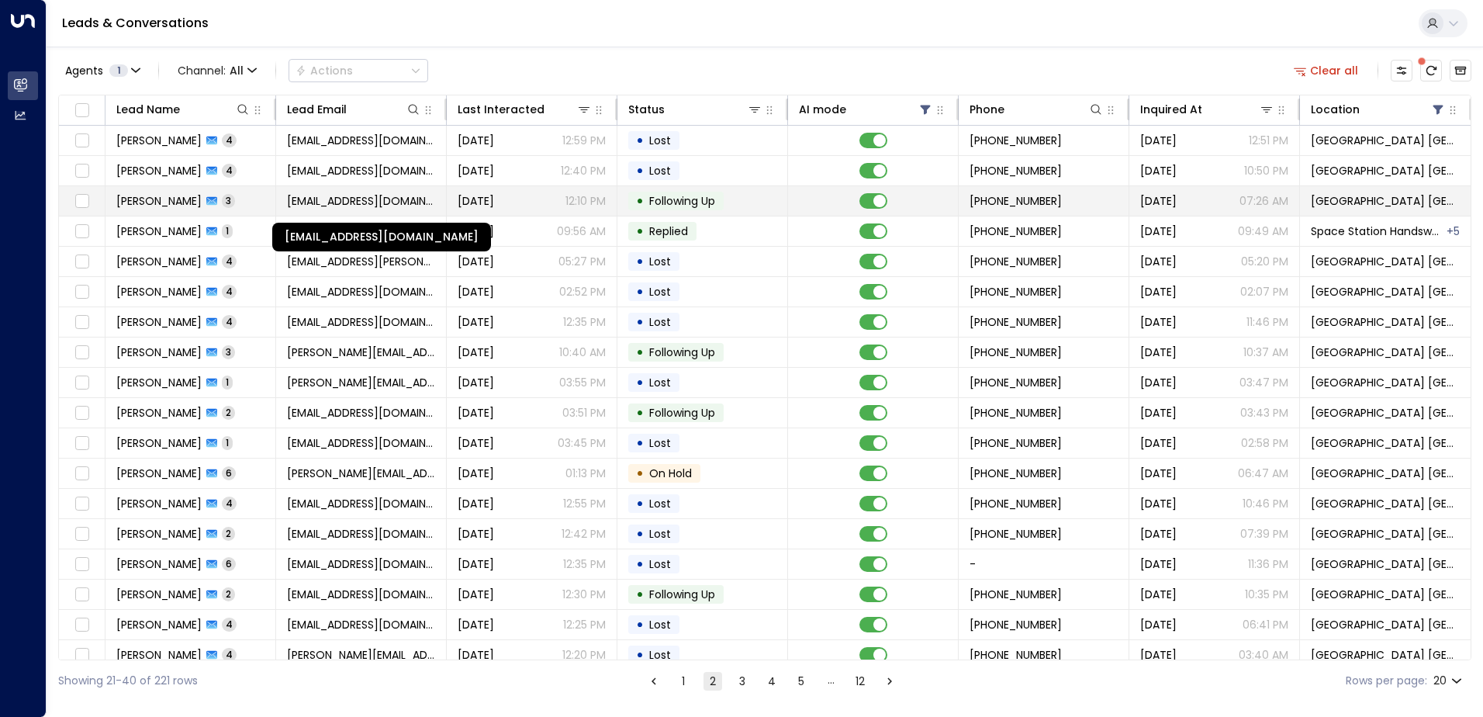
click at [325, 201] on span "[EMAIL_ADDRESS][DOMAIN_NAME]" at bounding box center [361, 201] width 148 height 16
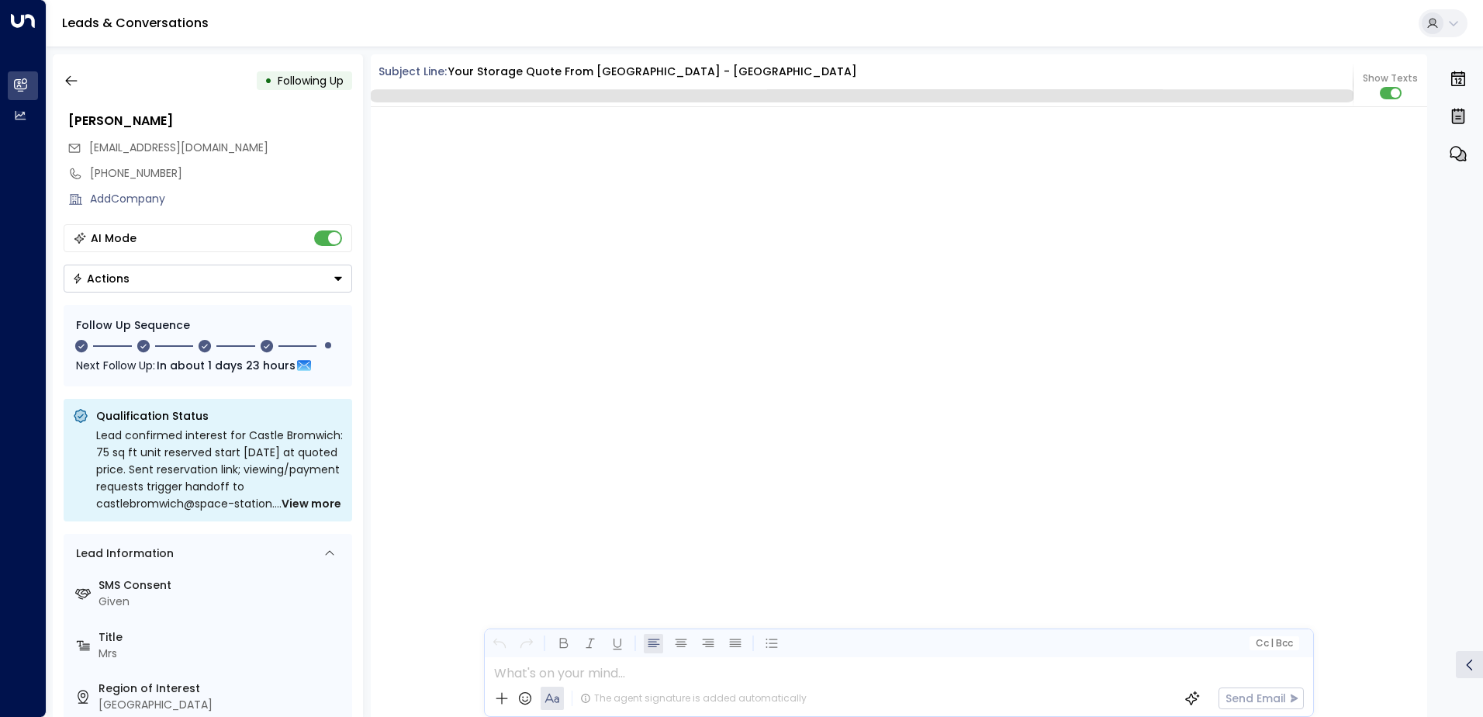
scroll to position [2315, 0]
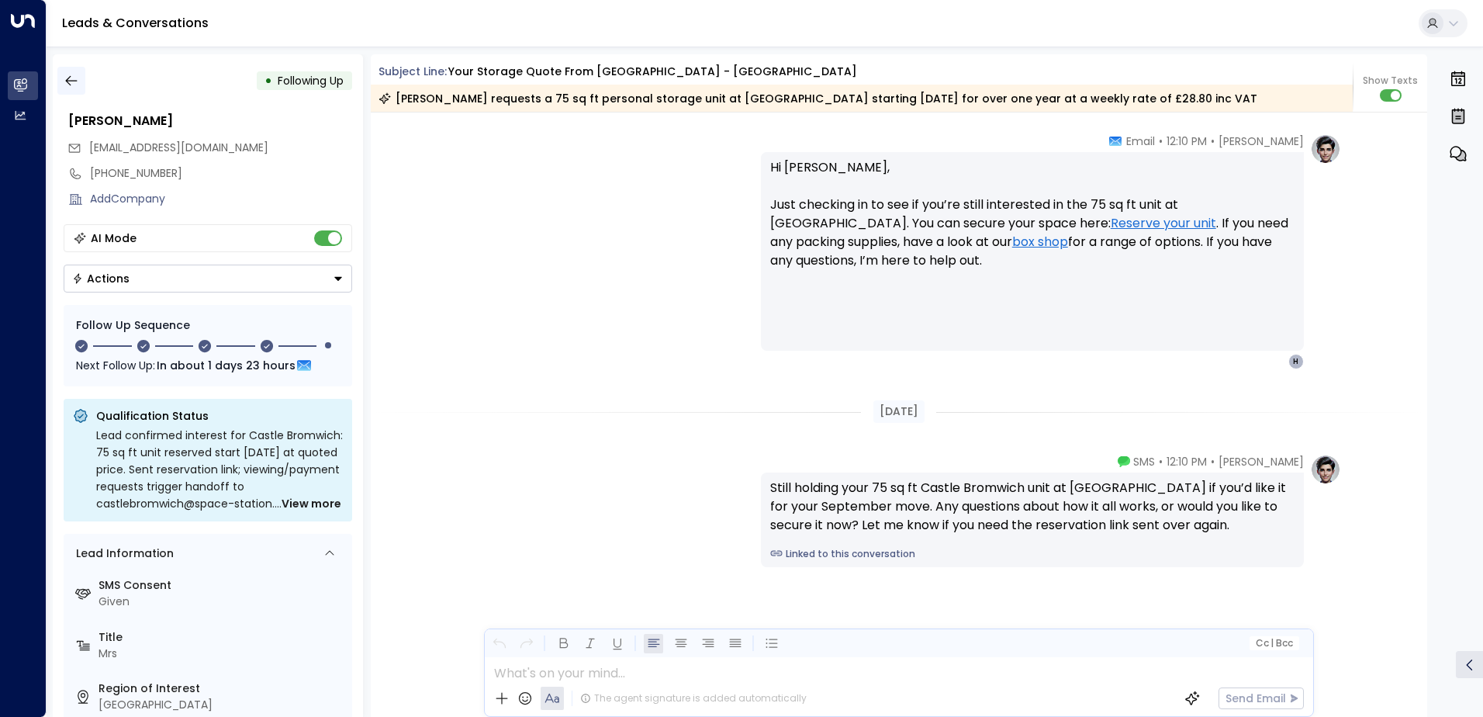
click at [64, 85] on icon "button" at bounding box center [72, 81] width 16 height 16
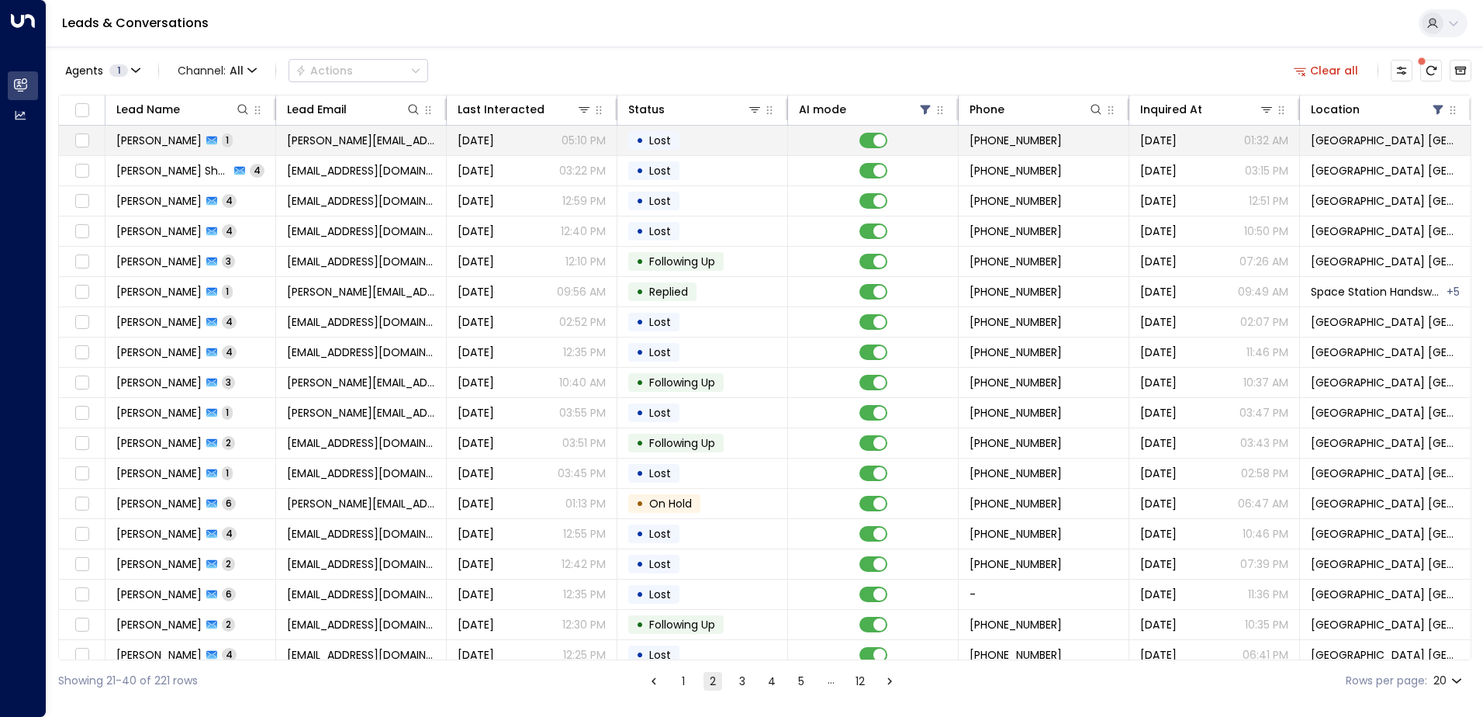
click at [292, 139] on span "[PERSON_NAME][EMAIL_ADDRESS][DOMAIN_NAME]" at bounding box center [361, 141] width 148 height 16
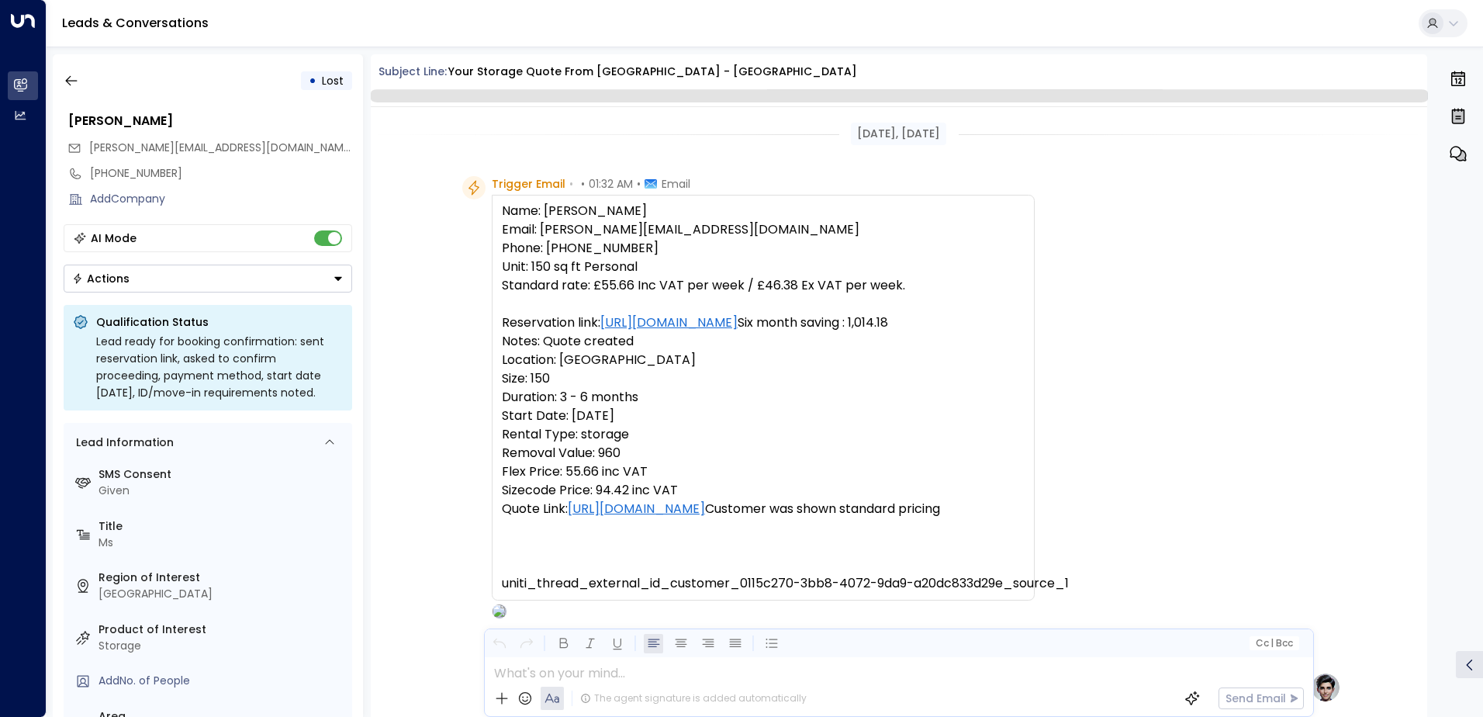
scroll to position [588, 0]
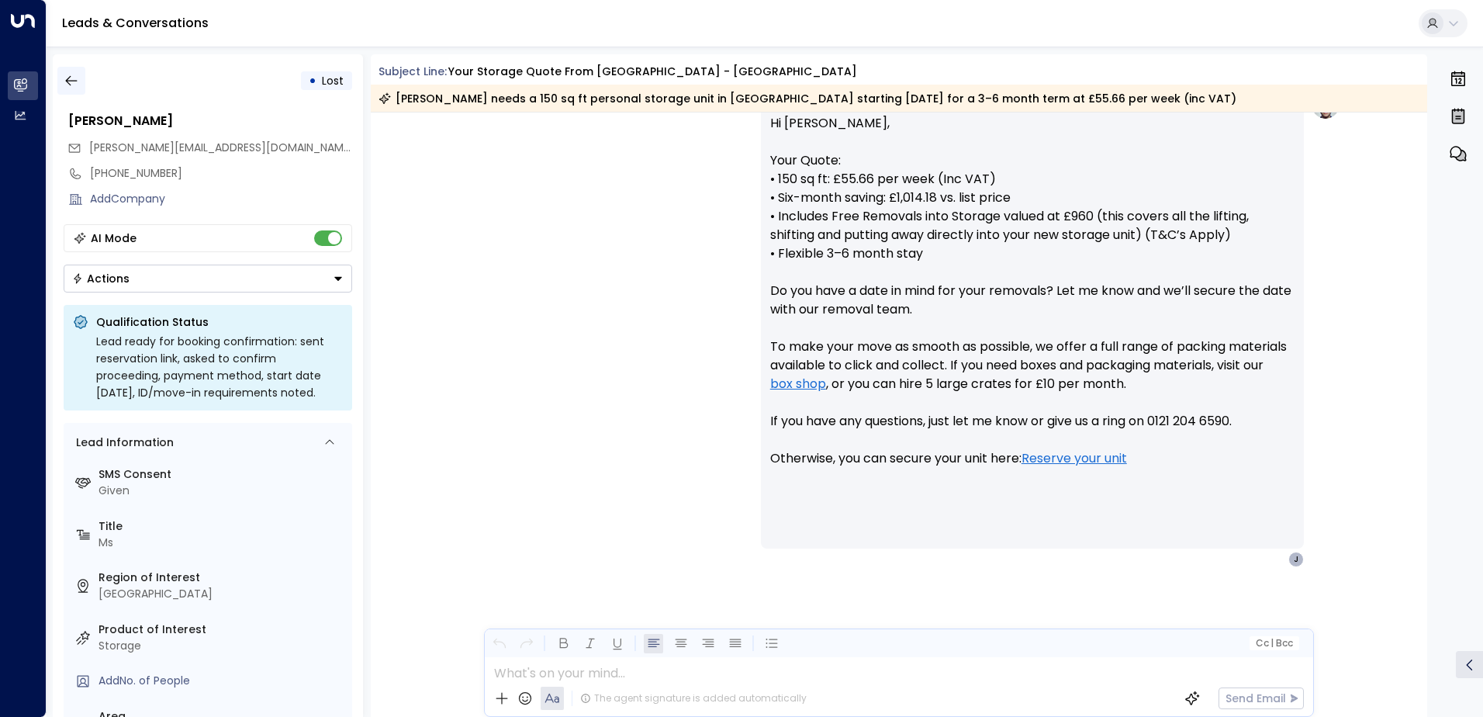
click at [73, 85] on icon "button" at bounding box center [72, 81] width 16 height 16
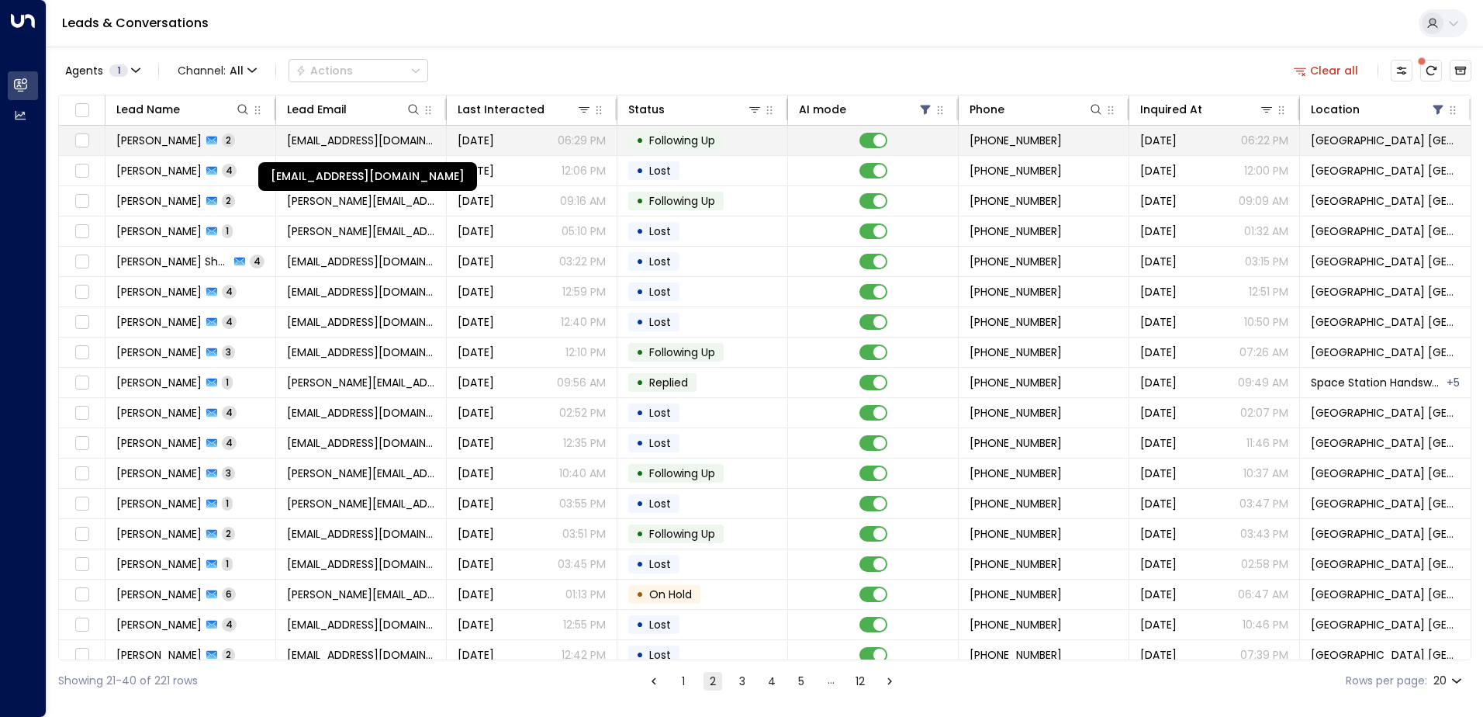
click at [299, 143] on span "[EMAIL_ADDRESS][DOMAIN_NAME]" at bounding box center [361, 141] width 148 height 16
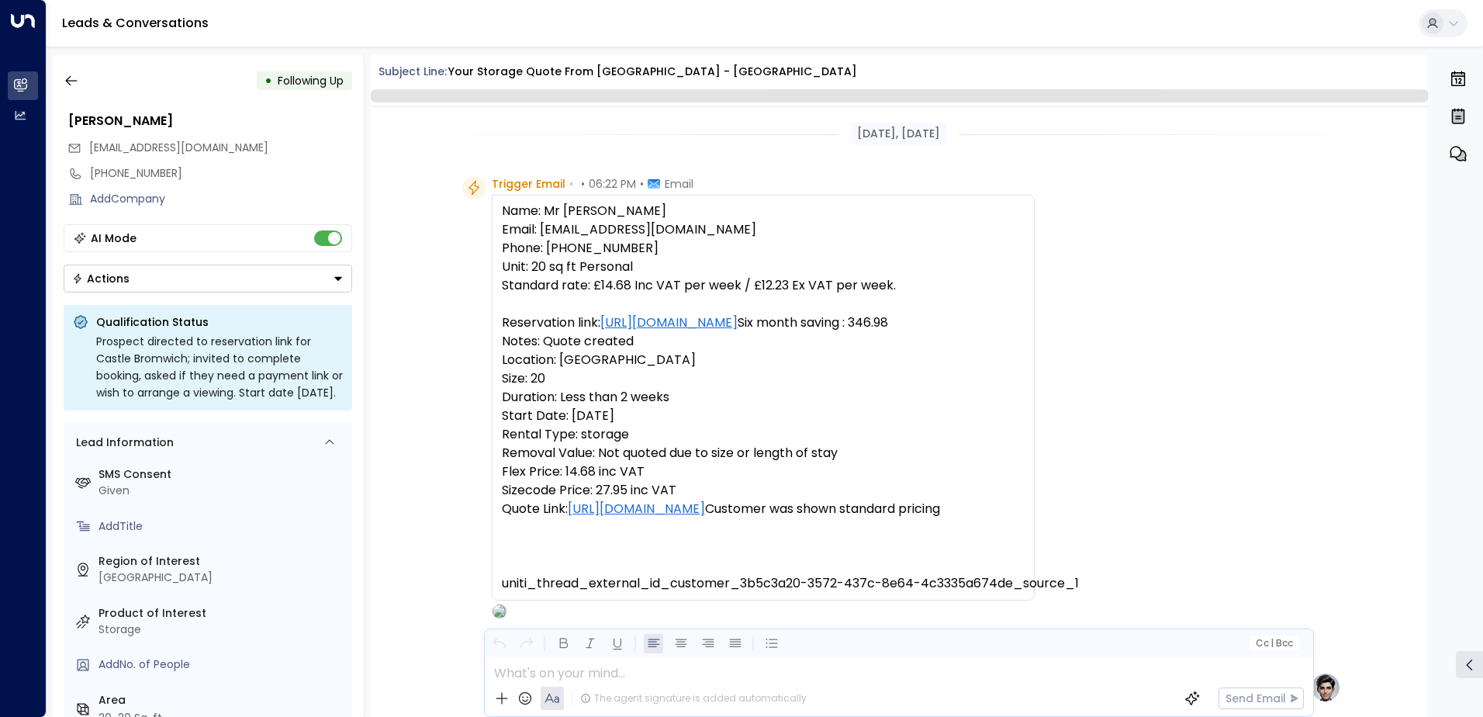
scroll to position [1169, 0]
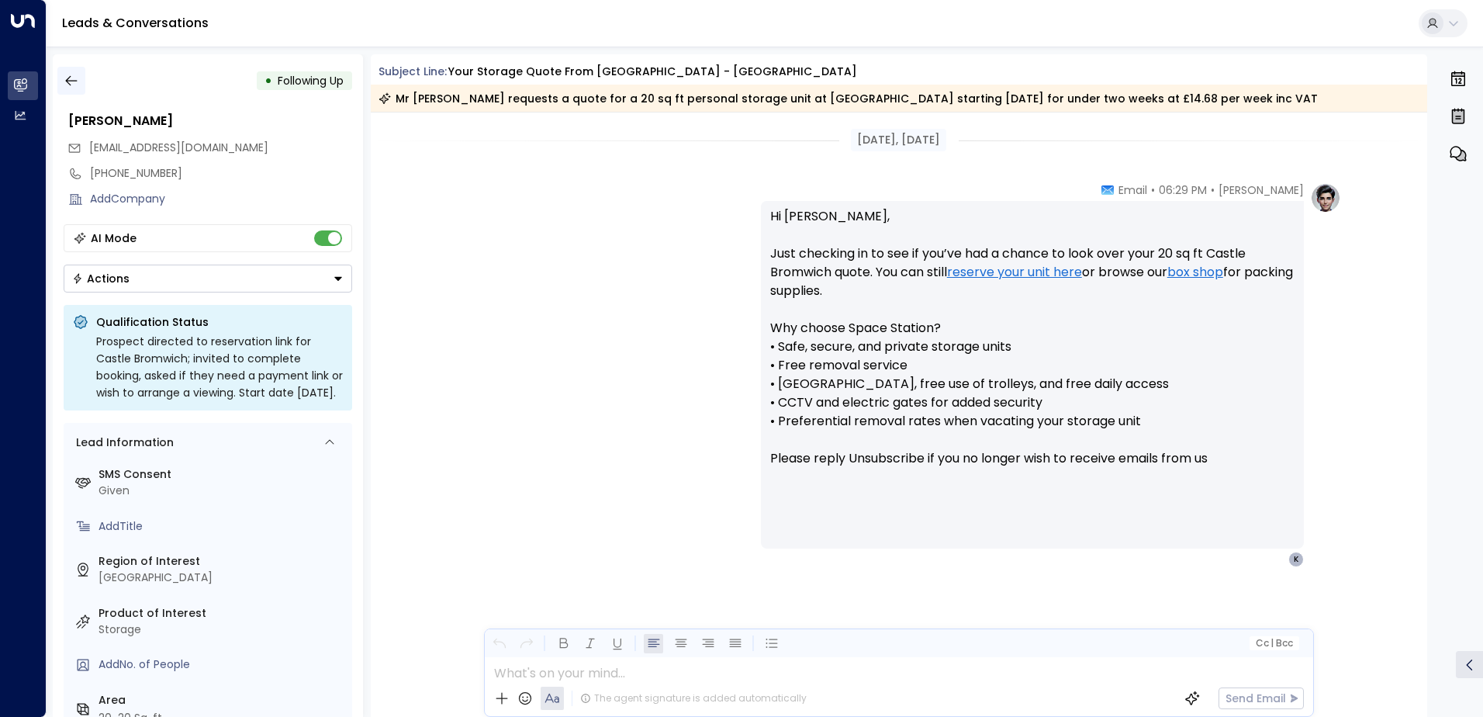
click at [74, 84] on icon "button" at bounding box center [72, 81] width 16 height 16
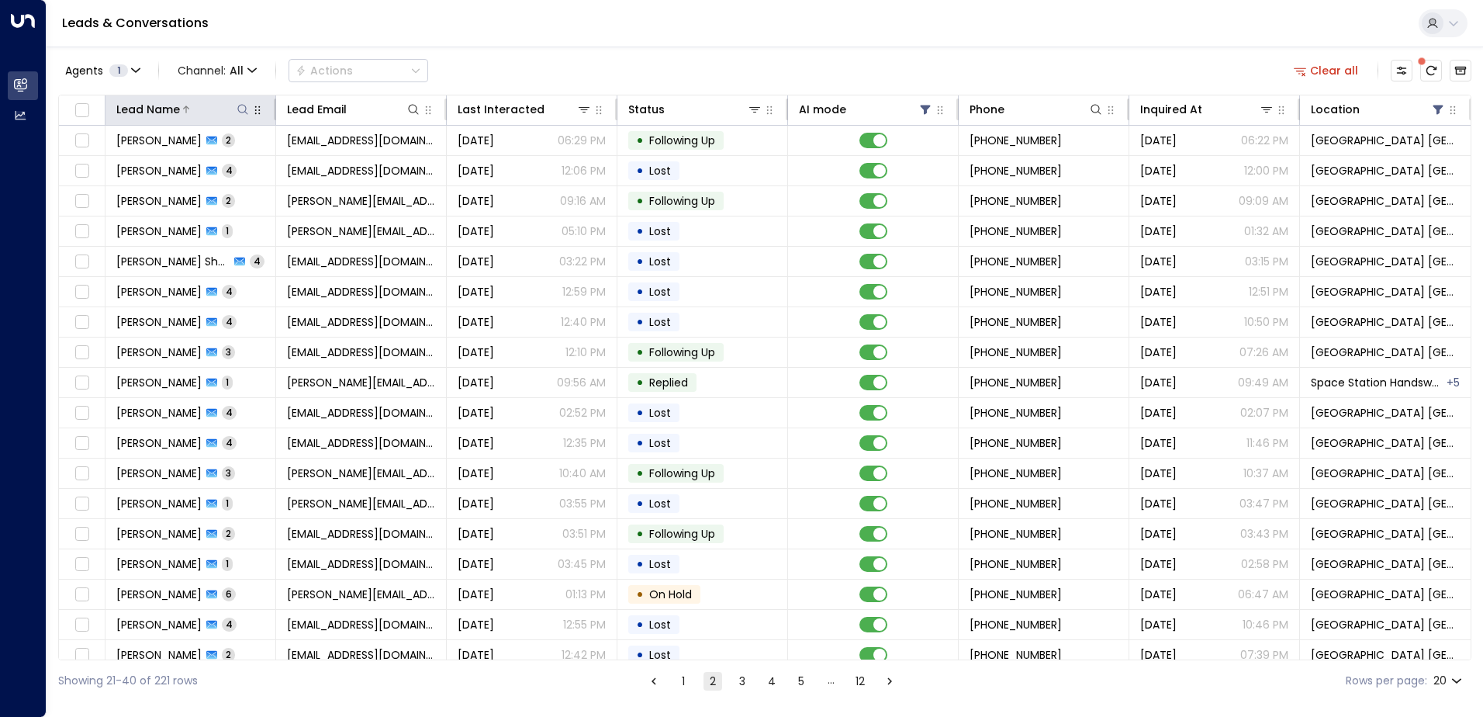
click at [240, 114] on icon at bounding box center [243, 109] width 12 height 12
type input "****"
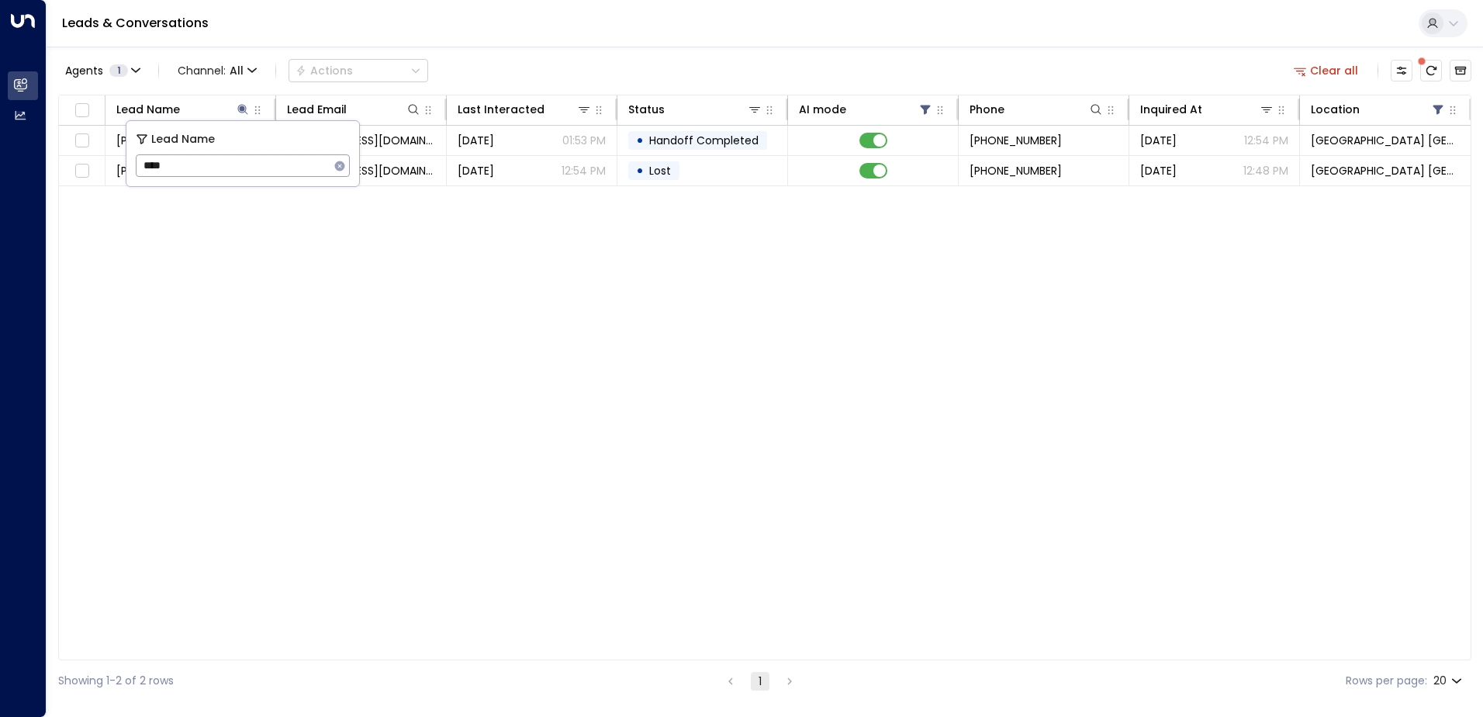
click at [406, 251] on div "Lead Name Lead Email Last Interacted Status AI mode Phone Inquired At Location …" at bounding box center [764, 377] width 1413 height 565
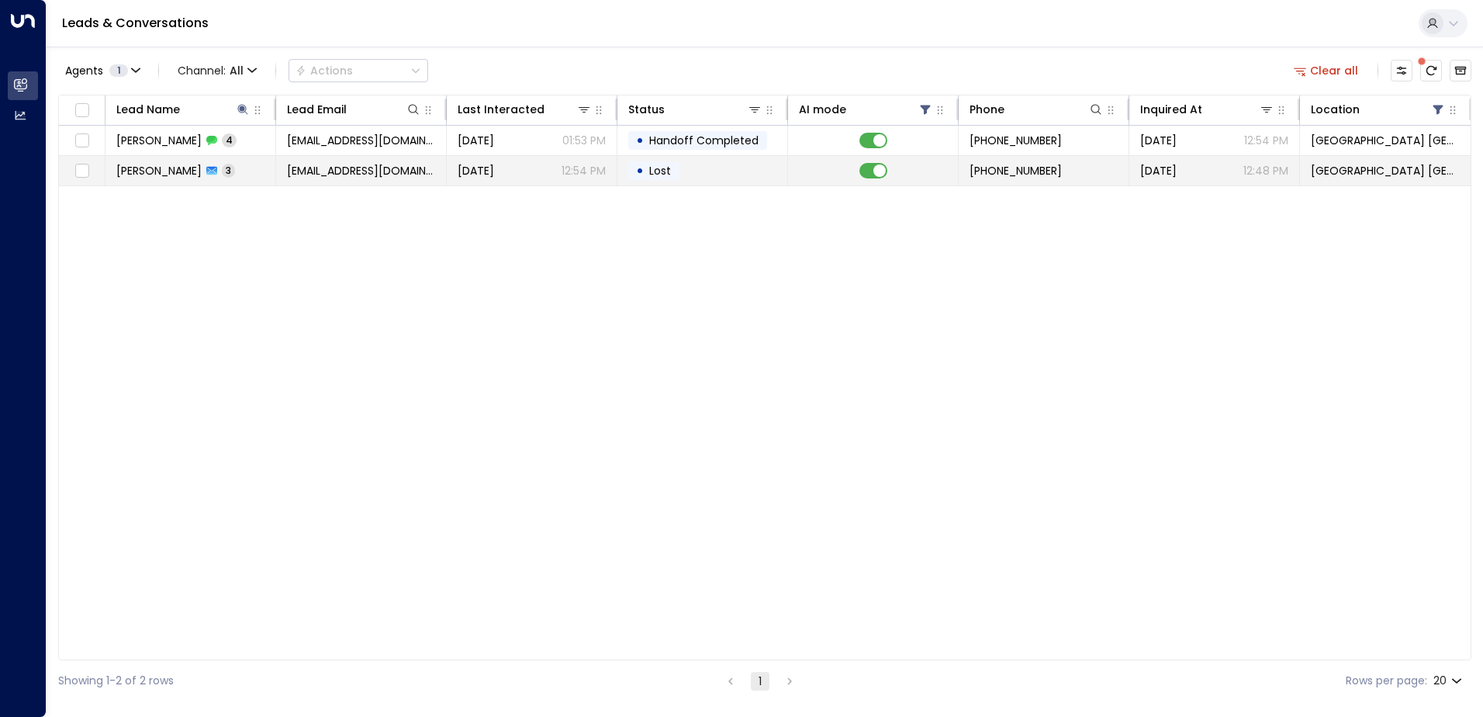
click at [140, 176] on span "[PERSON_NAME]" at bounding box center [158, 171] width 85 height 16
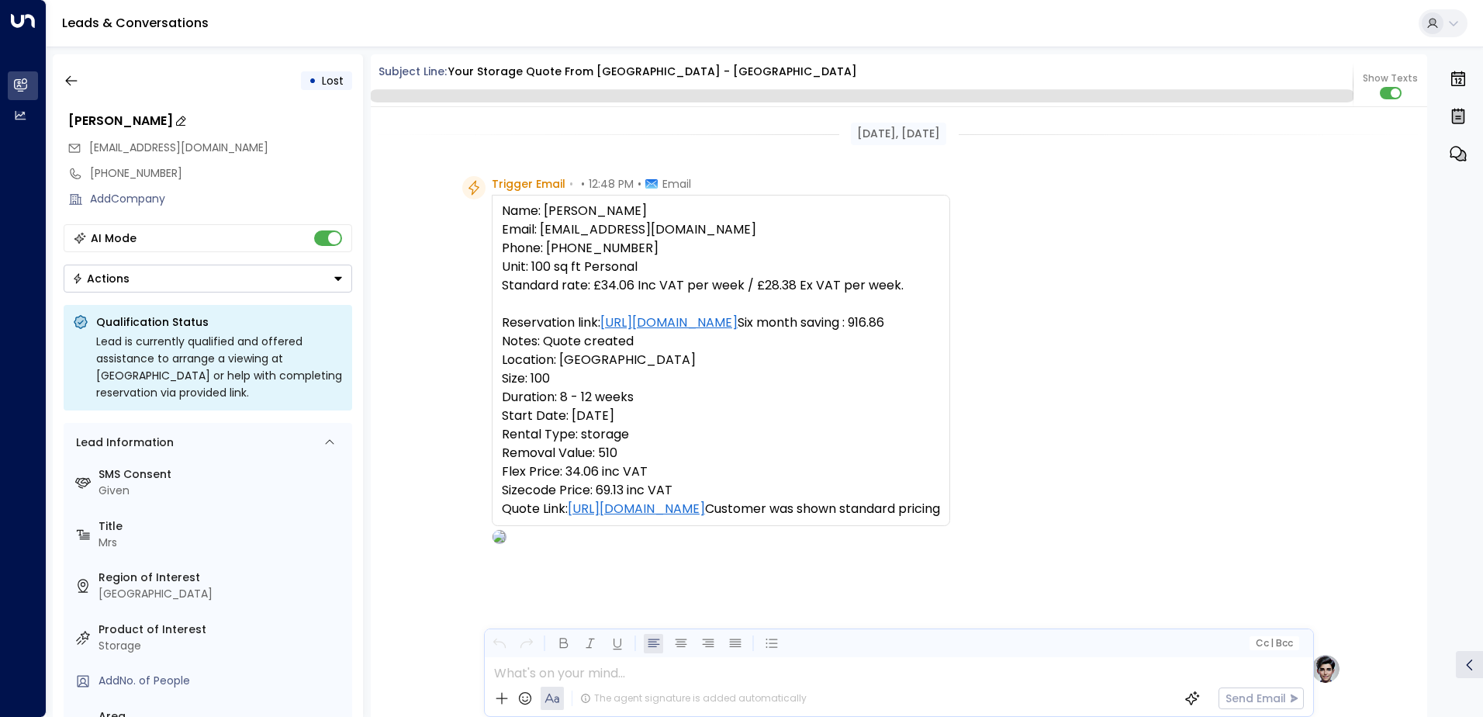
scroll to position [2841, 0]
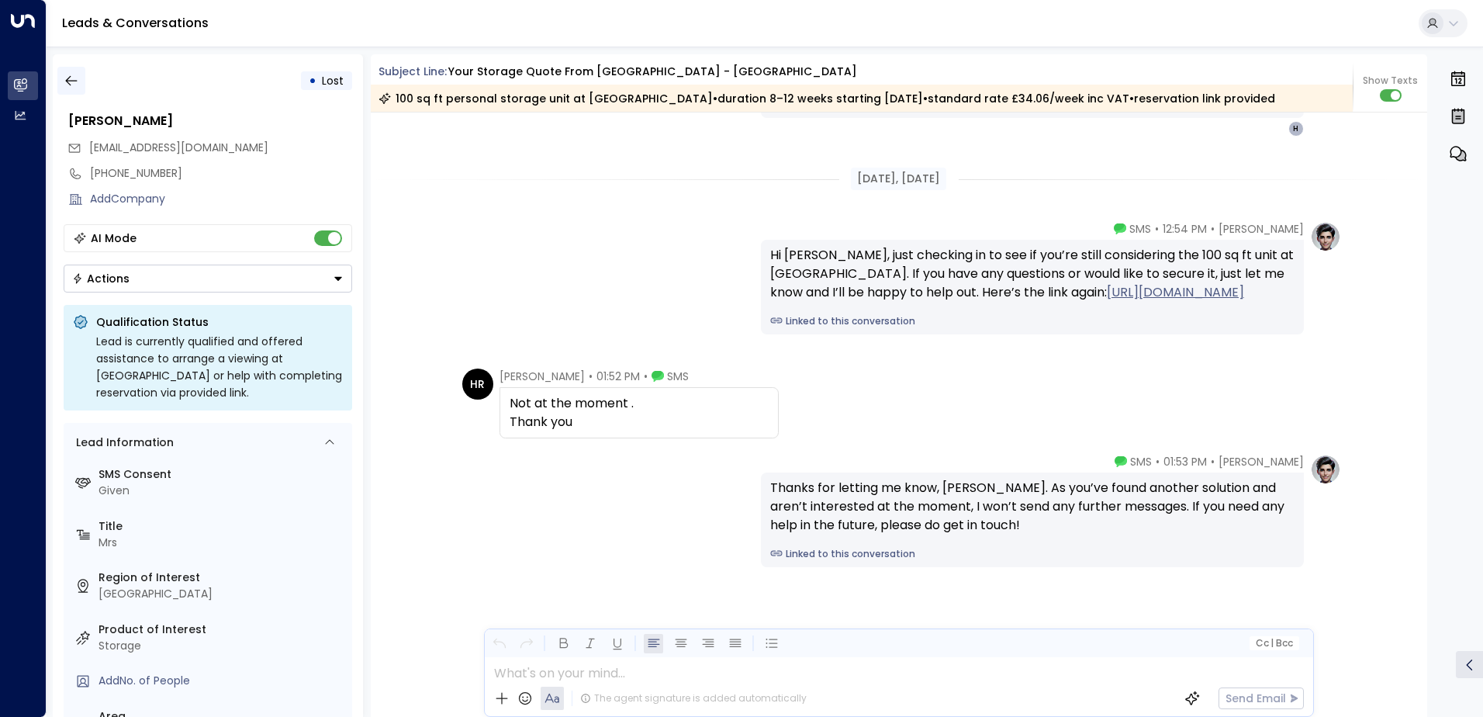
click at [64, 81] on icon "button" at bounding box center [72, 81] width 16 height 16
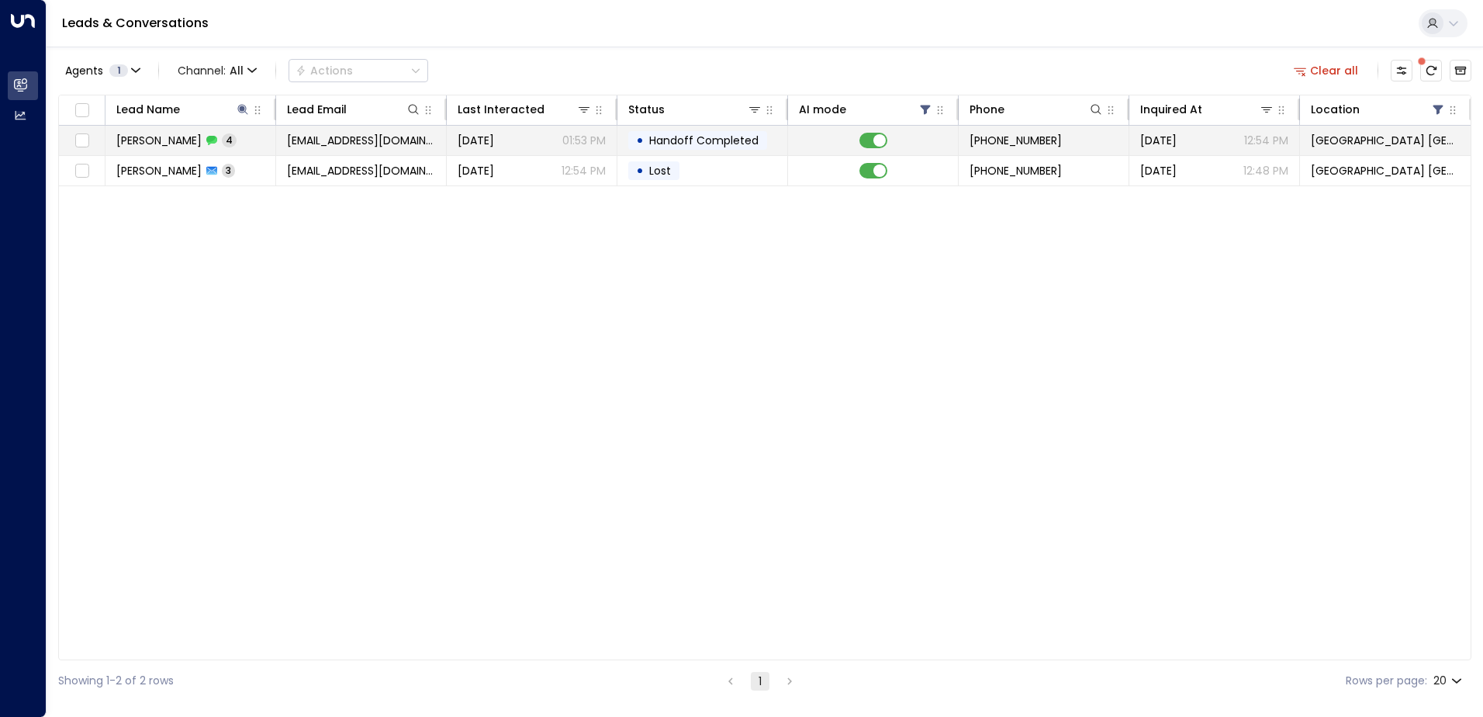
click at [321, 146] on span "[EMAIL_ADDRESS][DOMAIN_NAME]" at bounding box center [361, 141] width 148 height 16
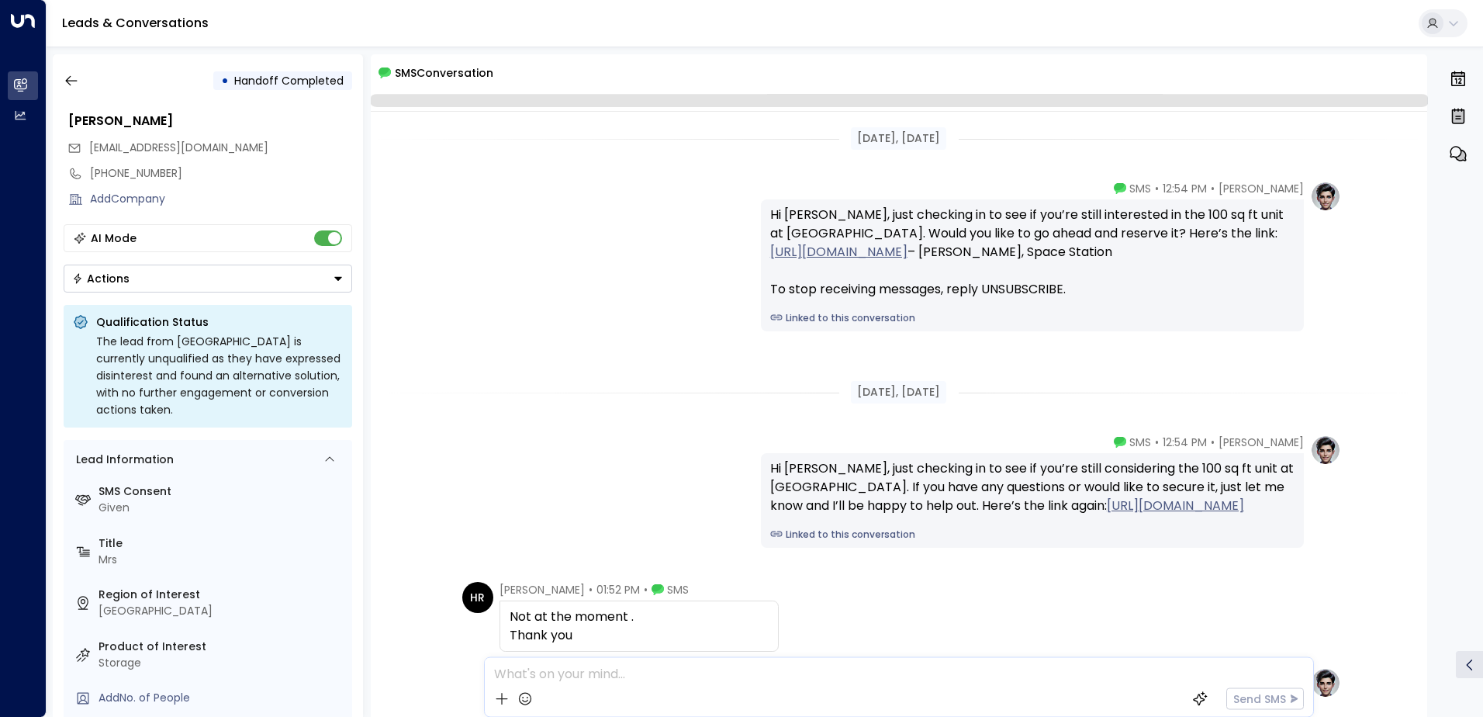
scroll to position [219, 0]
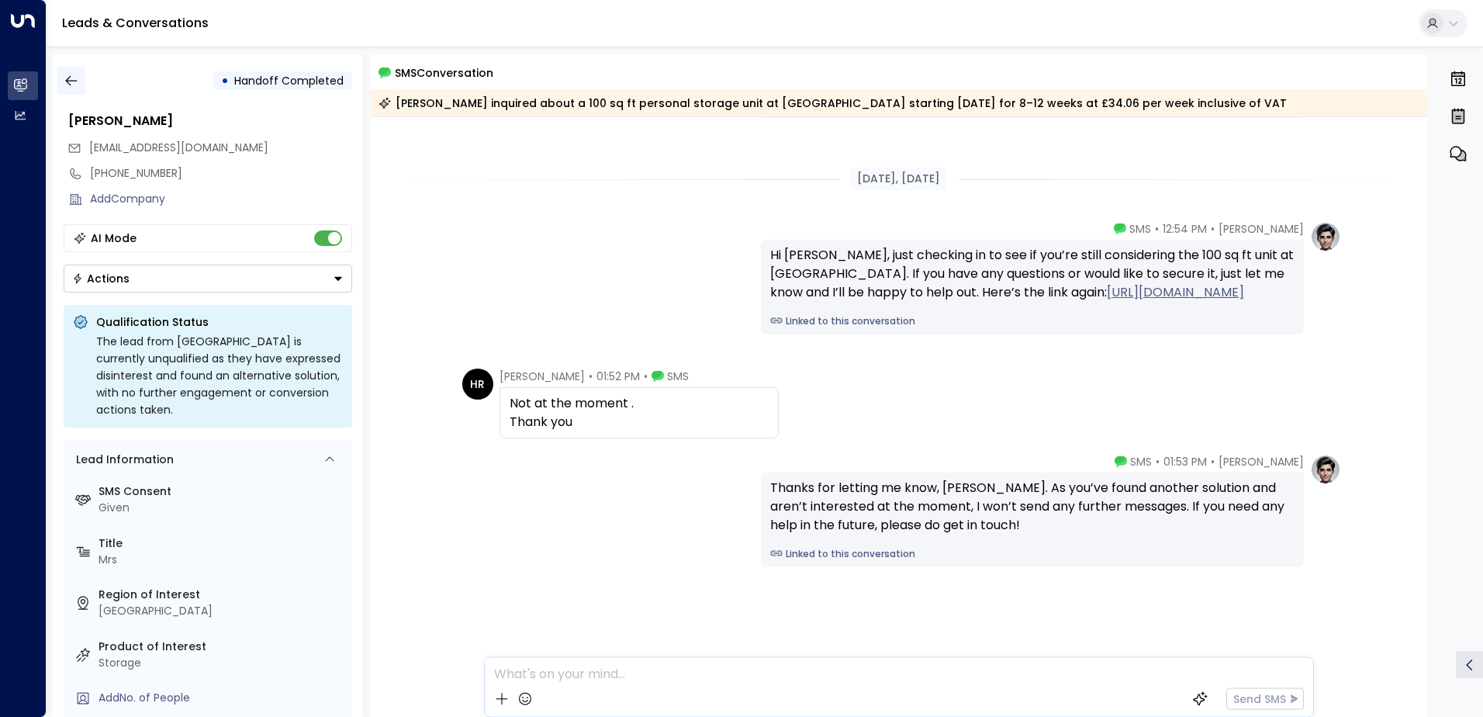
click at [76, 86] on icon "button" at bounding box center [72, 81] width 16 height 16
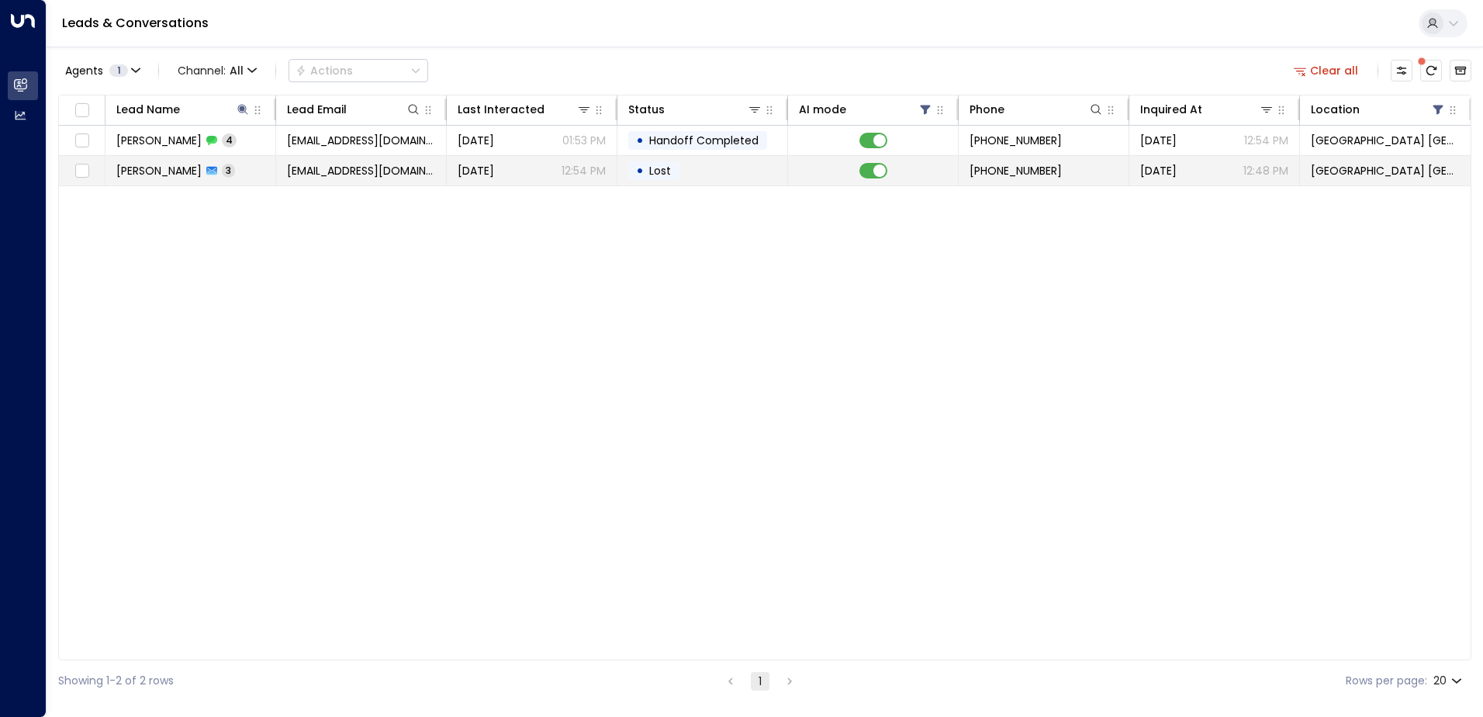
click at [441, 165] on td "[EMAIL_ADDRESS][DOMAIN_NAME]" at bounding box center [361, 170] width 171 height 29
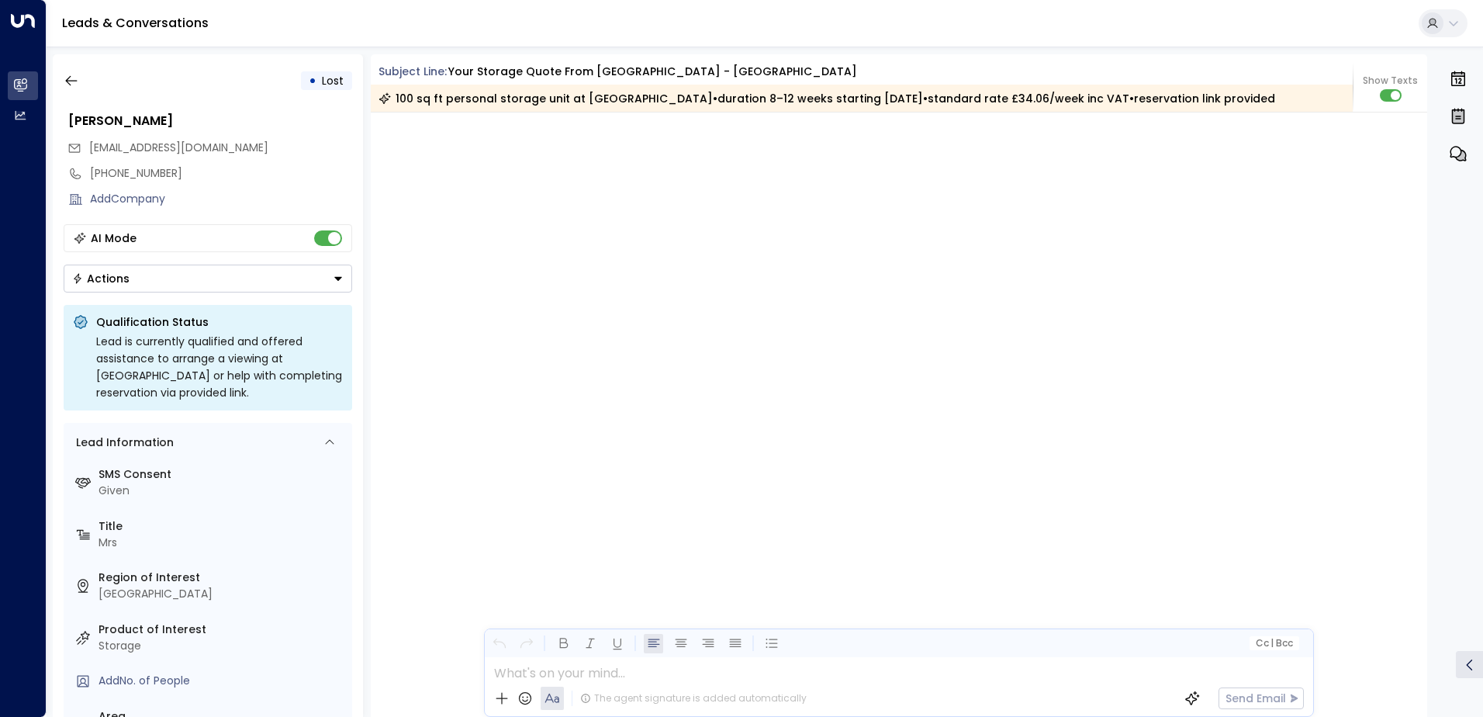
scroll to position [2846, 0]
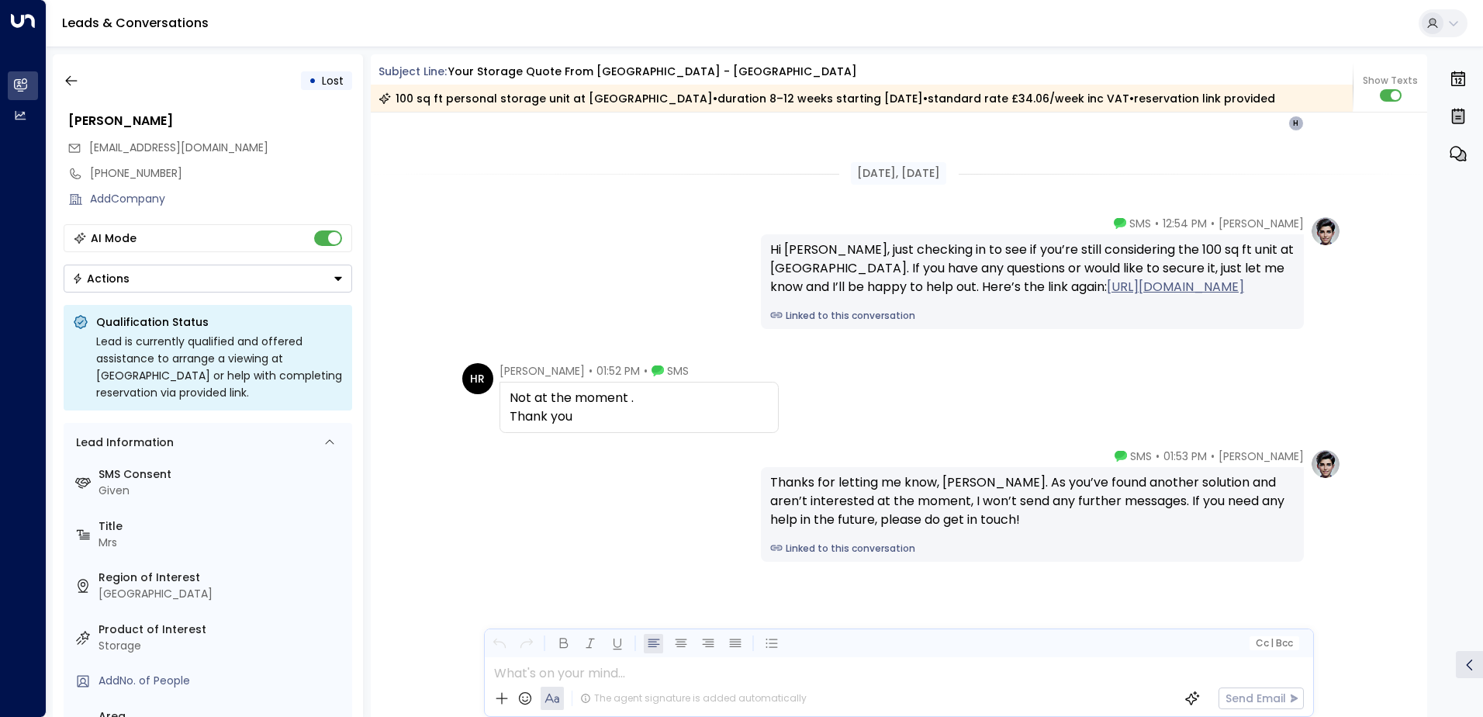
click at [123, 282] on div "Actions" at bounding box center [100, 278] width 57 height 14
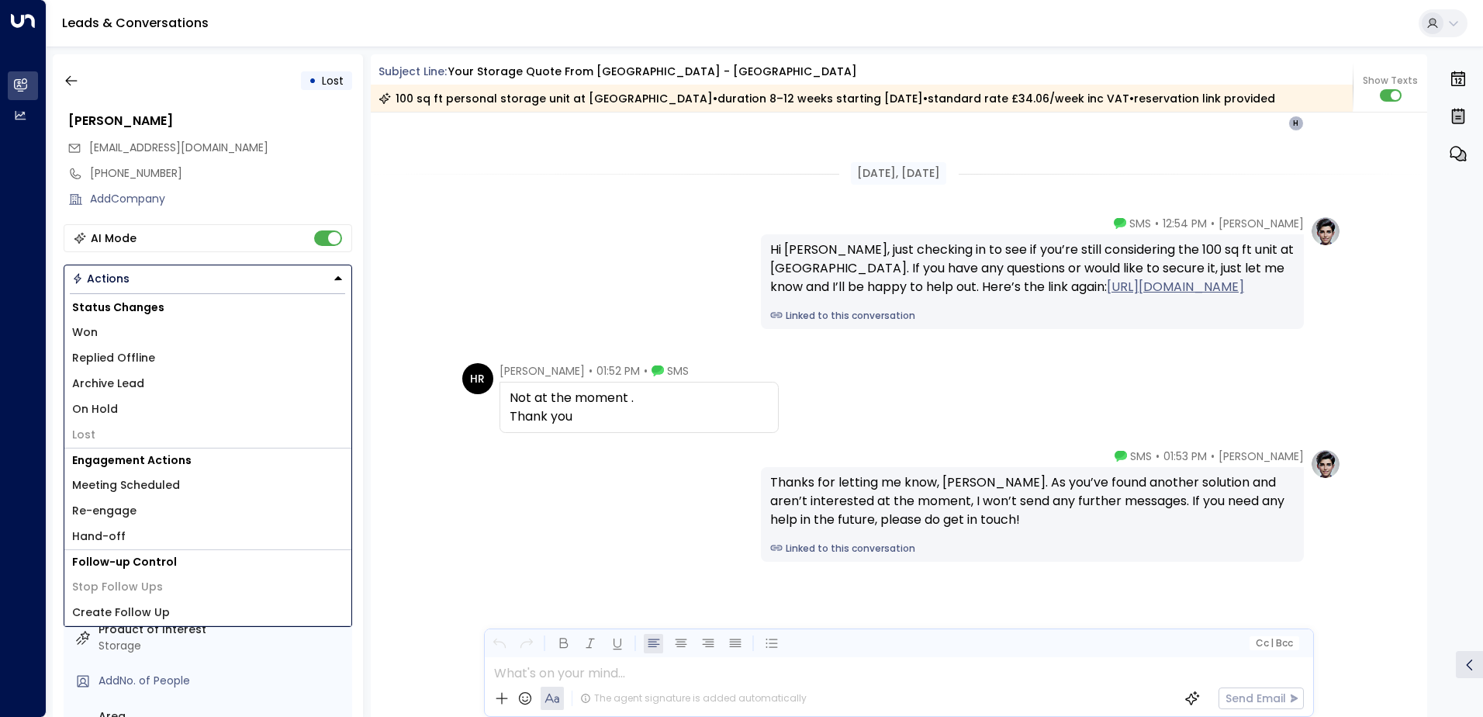
click at [135, 510] on li "Re-engage" at bounding box center [207, 511] width 287 height 26
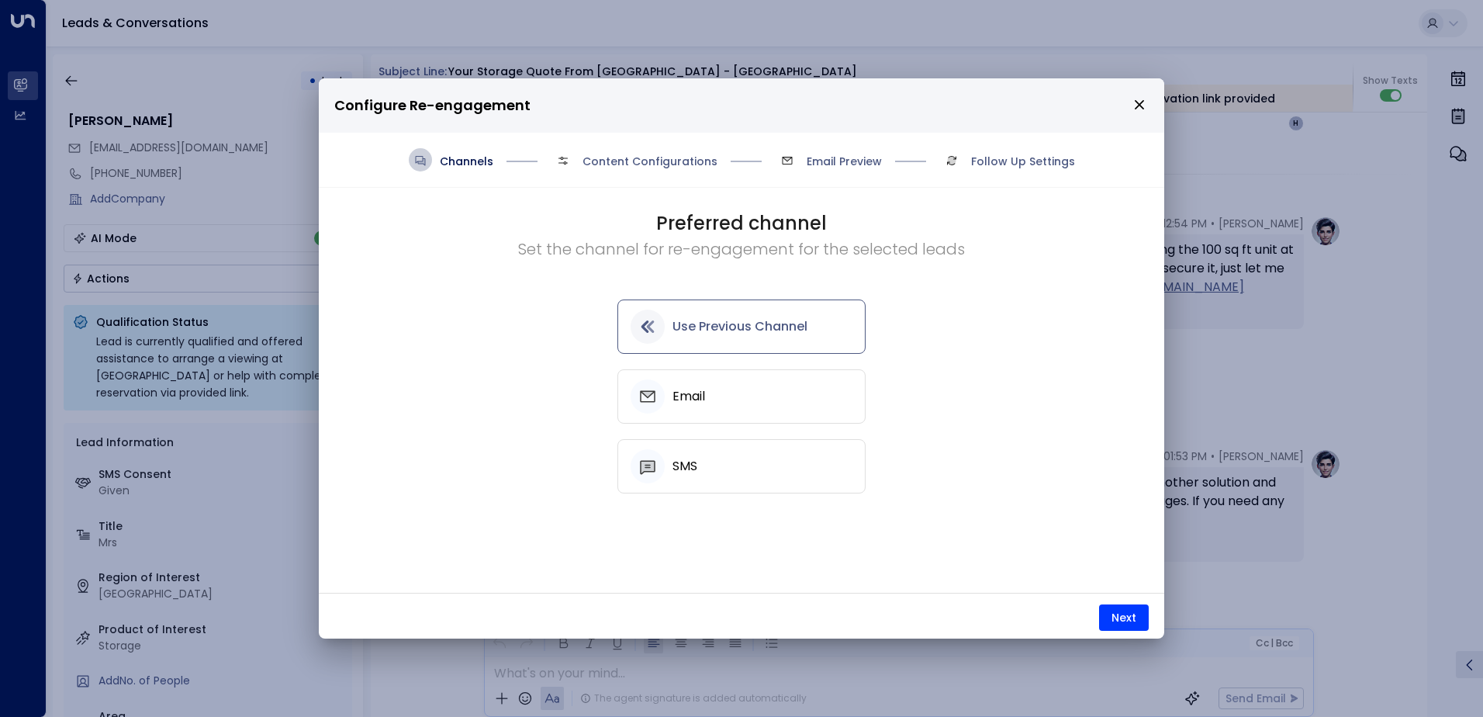
click at [707, 327] on h5 "Use Previous Channel" at bounding box center [739, 327] width 135 height 14
click at [1104, 612] on button "Next" at bounding box center [1124, 617] width 50 height 26
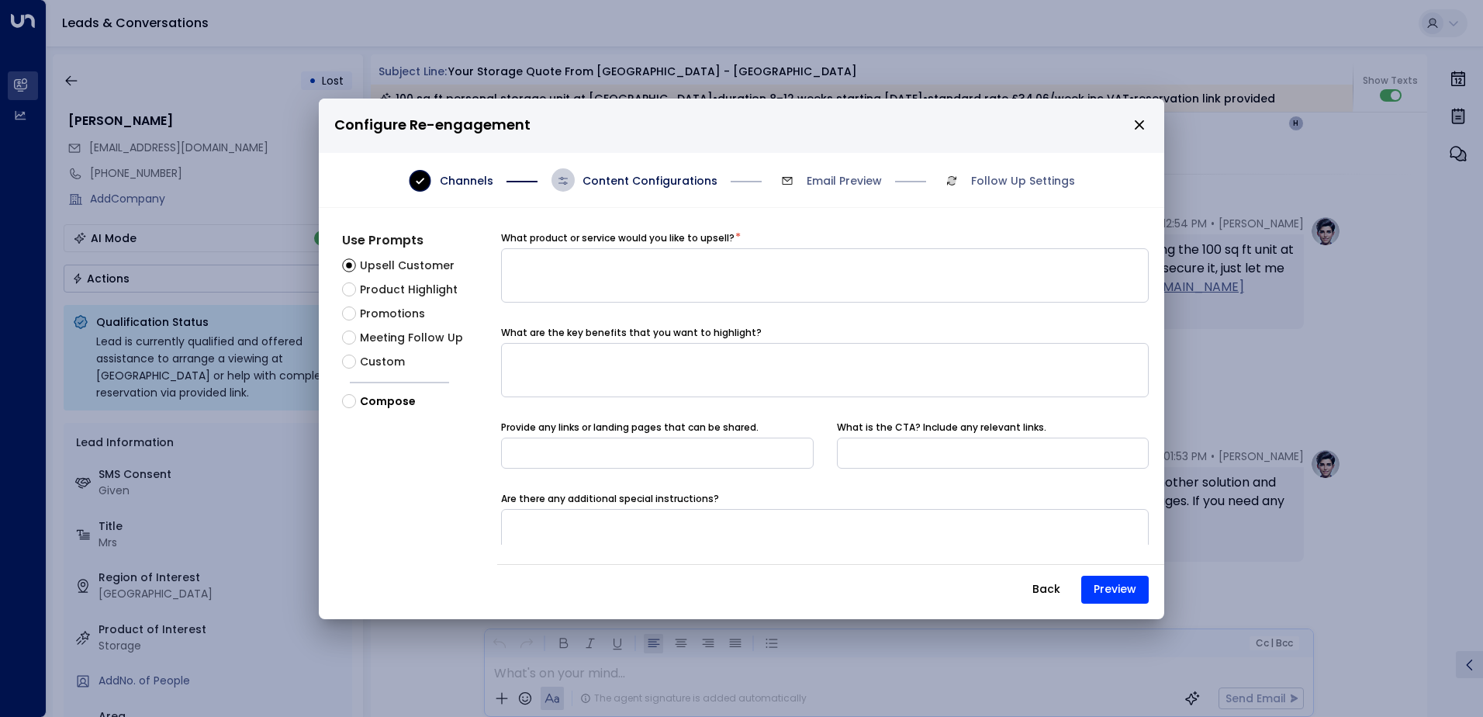
click at [403, 335] on span "Meeting Follow Up" at bounding box center [411, 338] width 103 height 16
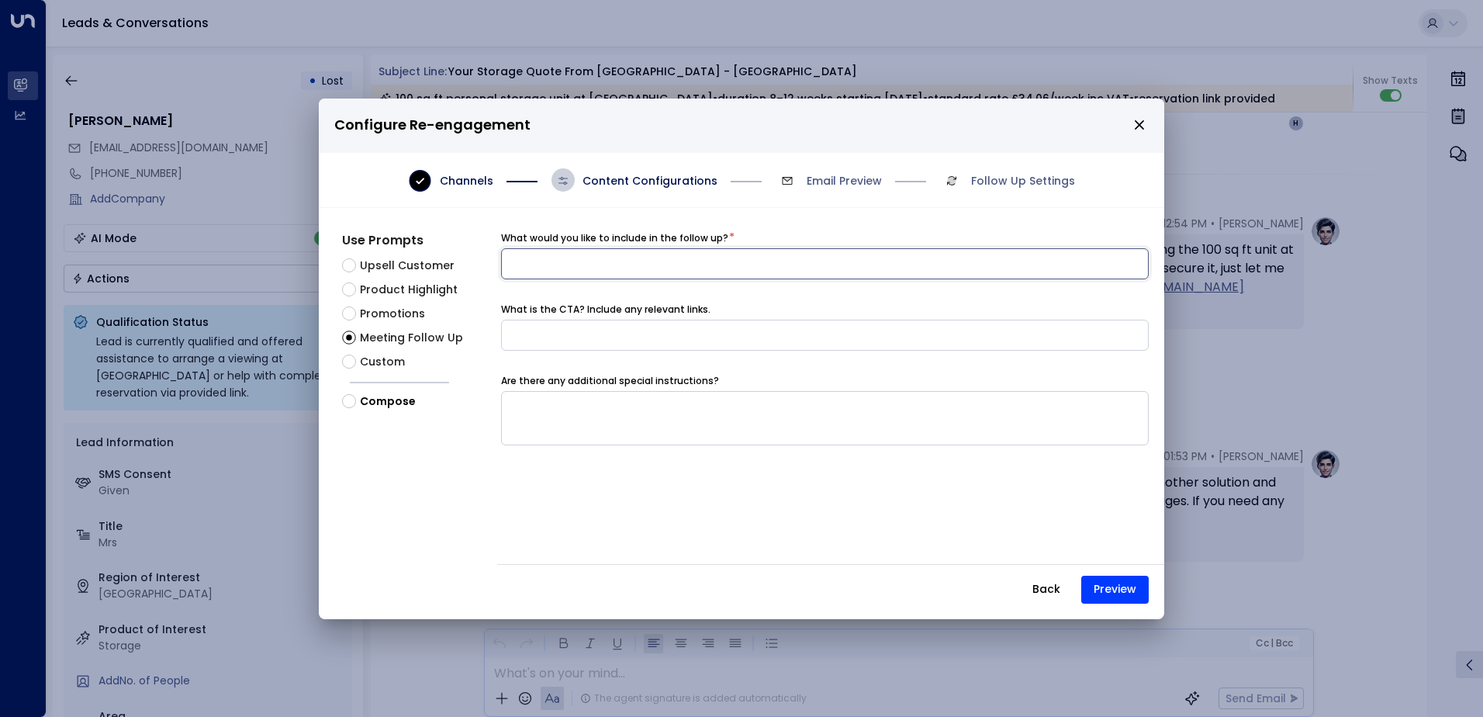
click at [614, 264] on input at bounding box center [825, 263] width 648 height 31
type input "**********"
click at [1118, 585] on button "Preview" at bounding box center [1114, 590] width 67 height 28
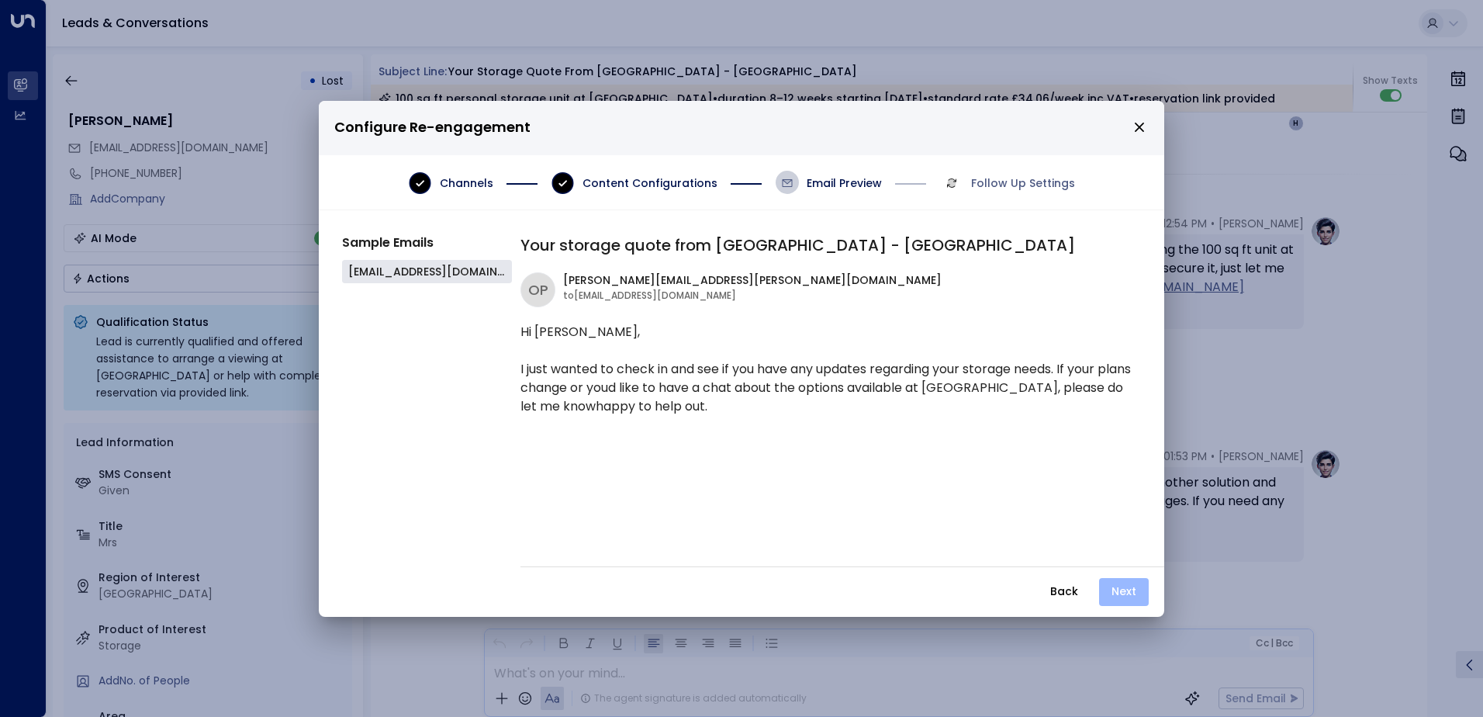
click at [1121, 586] on button "Next" at bounding box center [1124, 592] width 50 height 28
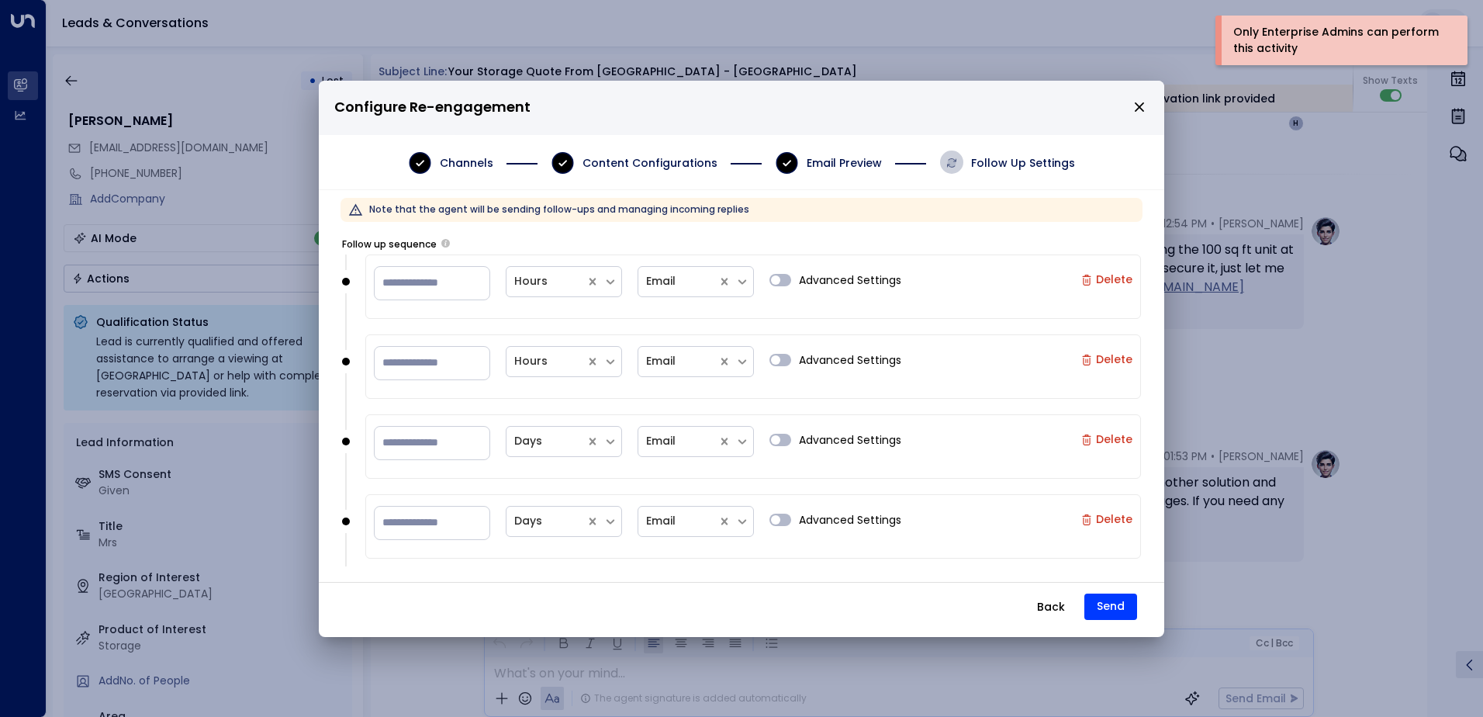
click at [1102, 277] on label "Delete" at bounding box center [1106, 279] width 51 height 12
type input "**"
type input "*"
type input "**"
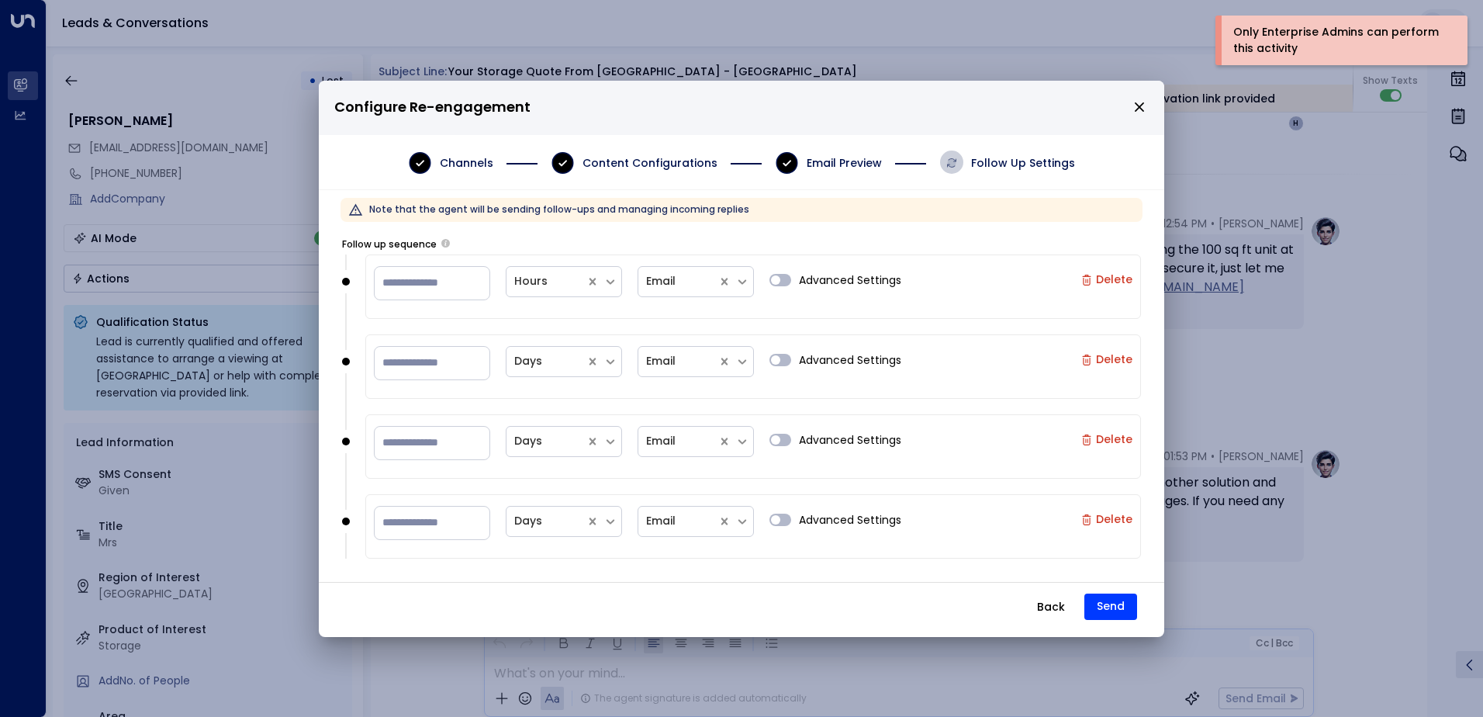
click at [1102, 277] on label "Delete" at bounding box center [1106, 279] width 51 height 12
type input "*"
type input "**"
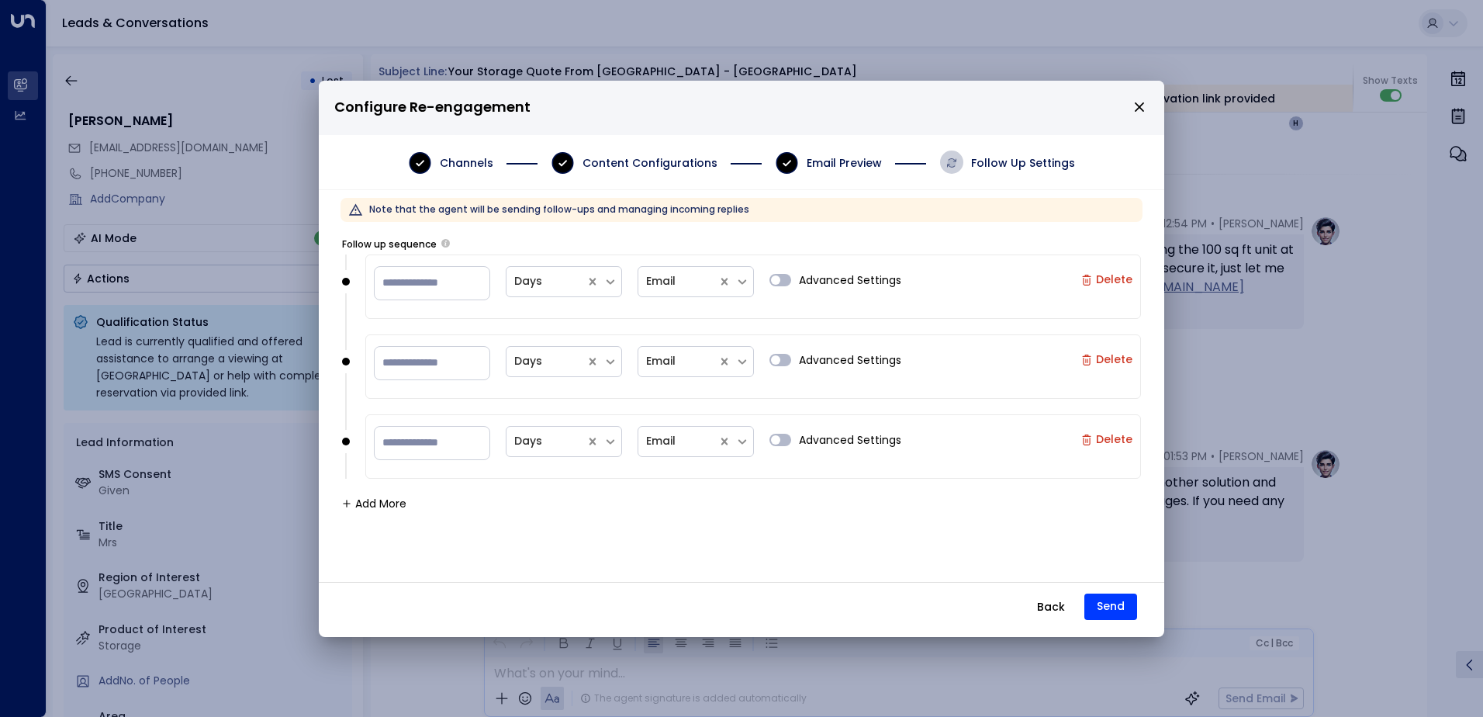
click at [1104, 437] on label "Delete" at bounding box center [1106, 439] width 51 height 12
click at [1104, 607] on button "Send" at bounding box center [1110, 606] width 53 height 26
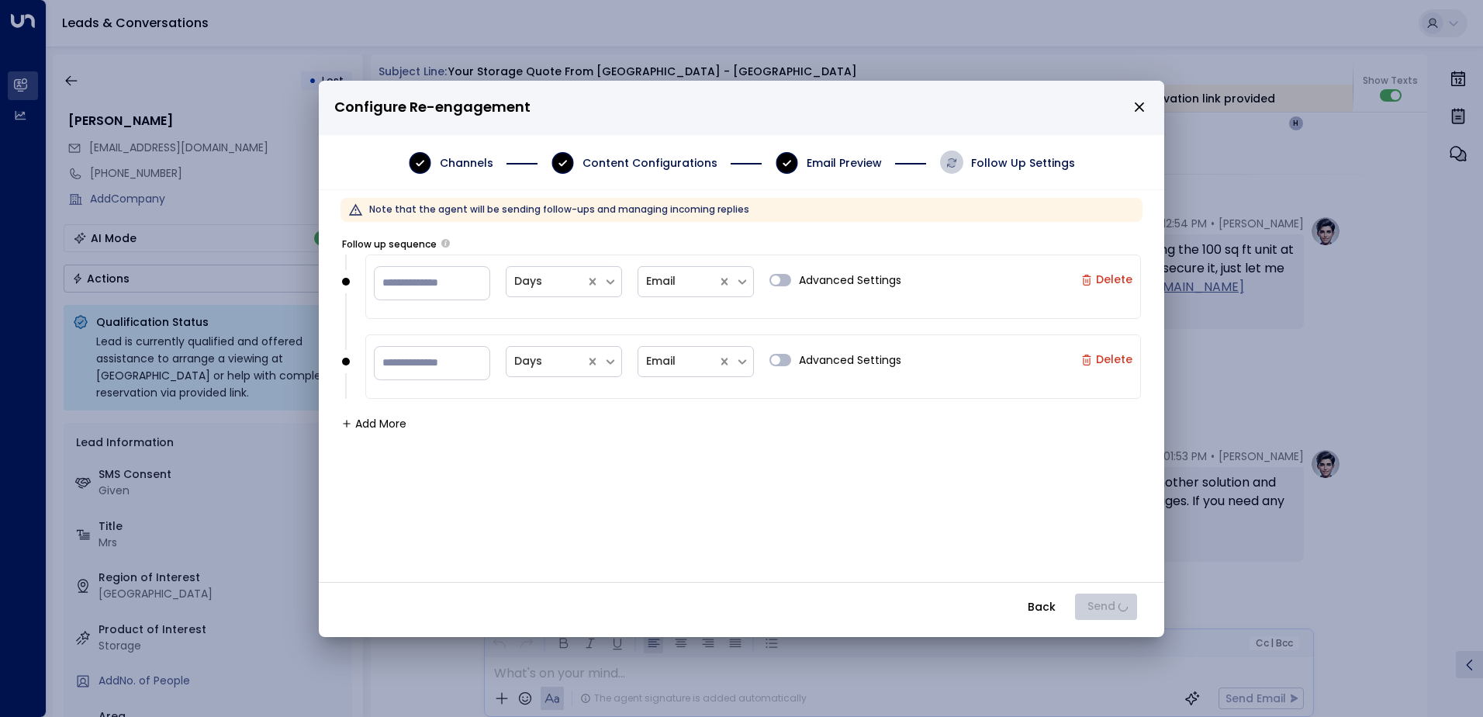
type input "**"
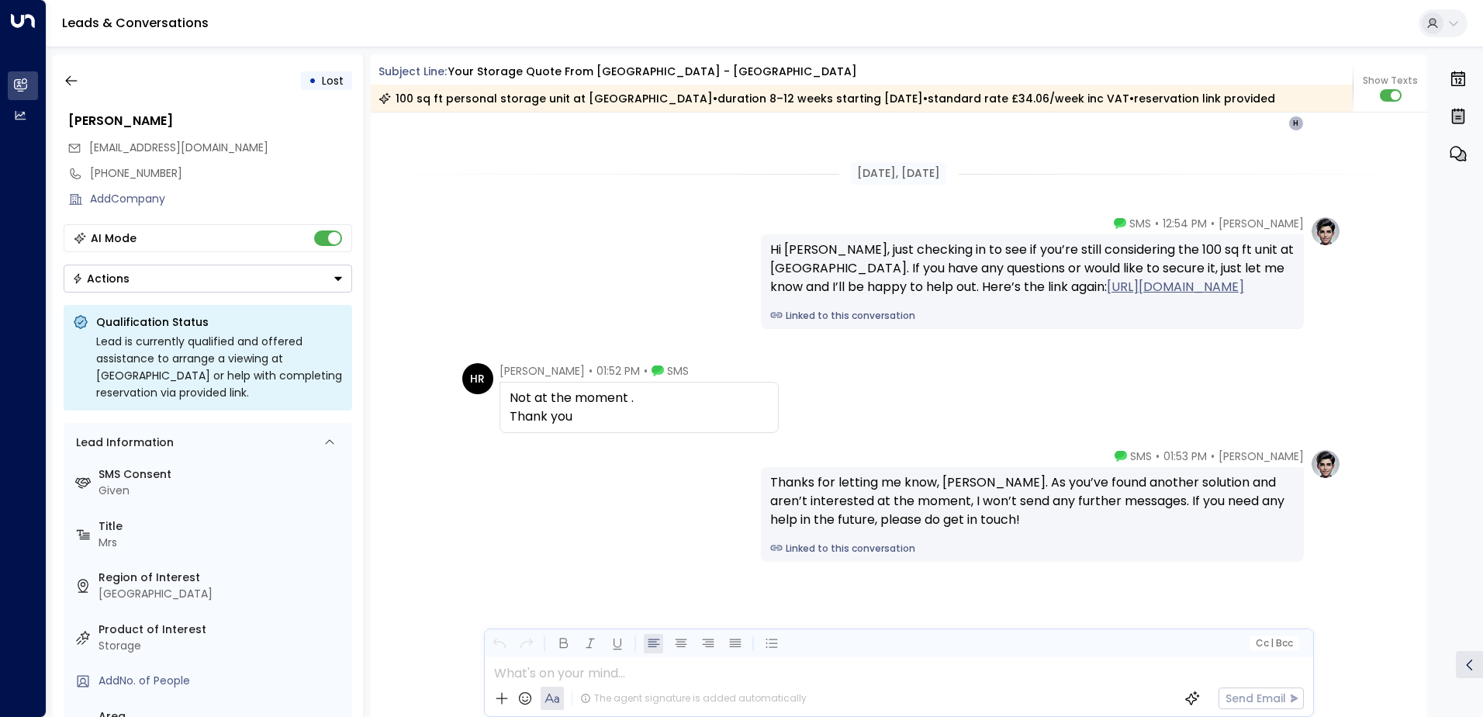
scroll to position [3148, 0]
